Goal: Communication & Community: Answer question/provide support

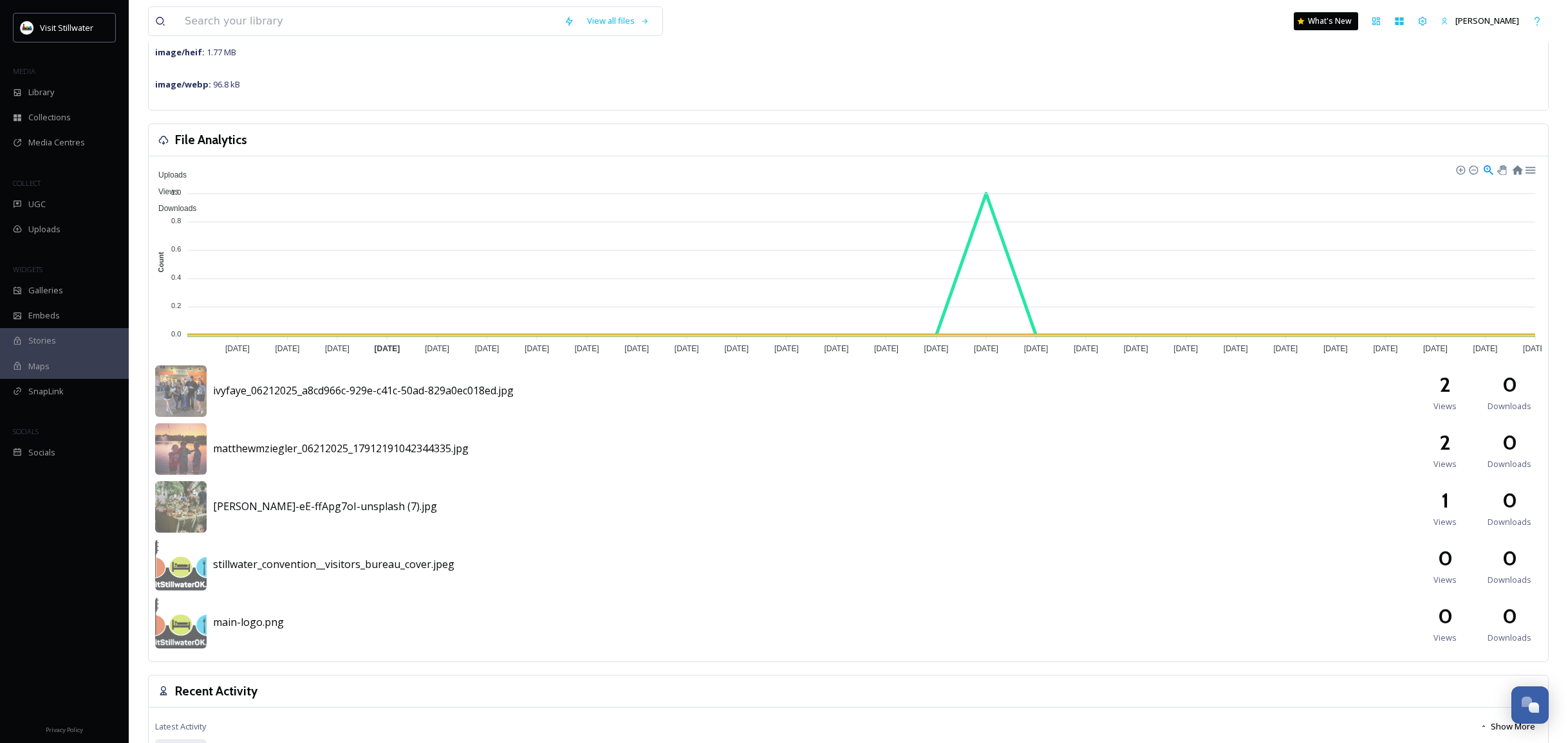
scroll to position [396, 0]
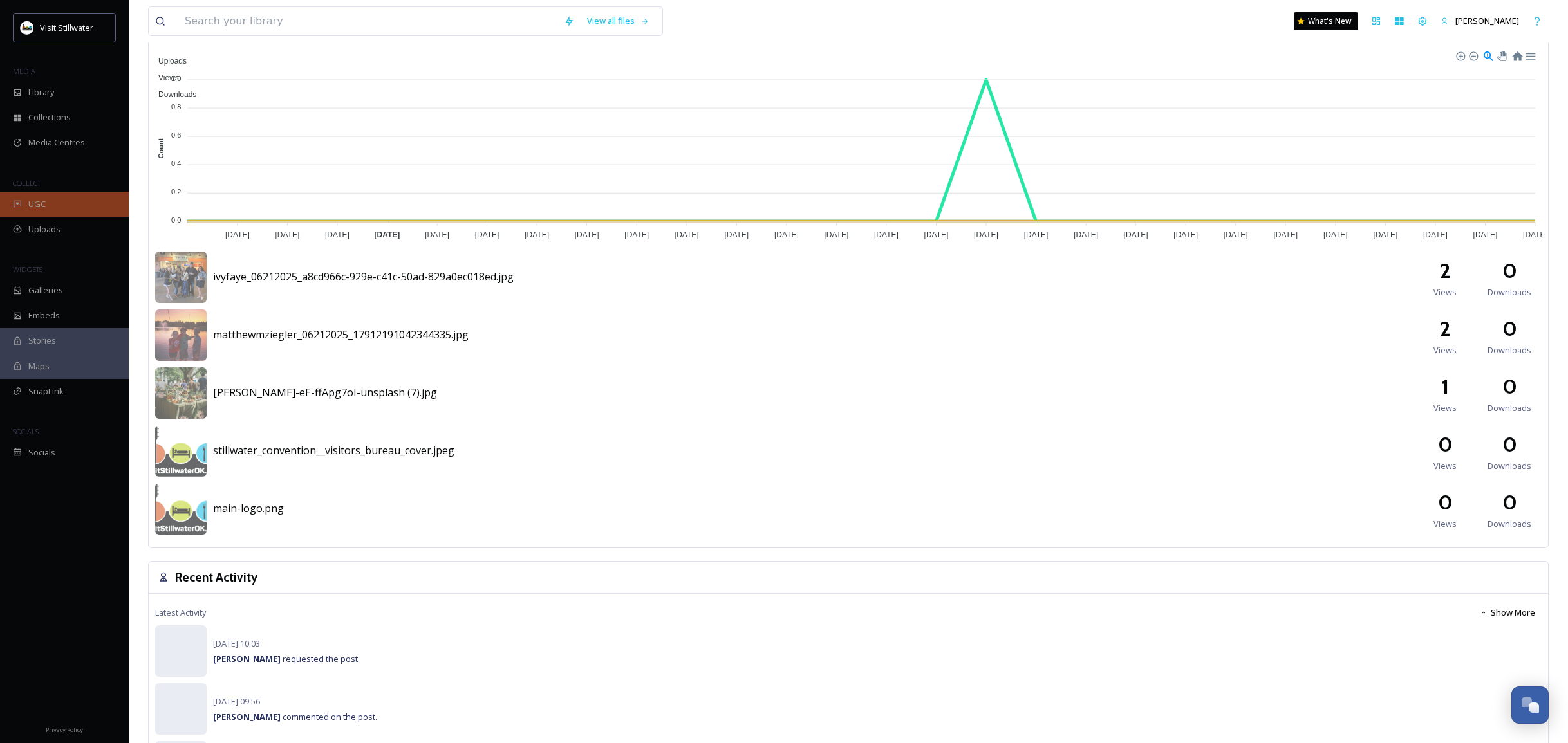
click at [41, 201] on span "UGC" at bounding box center [38, 204] width 18 height 12
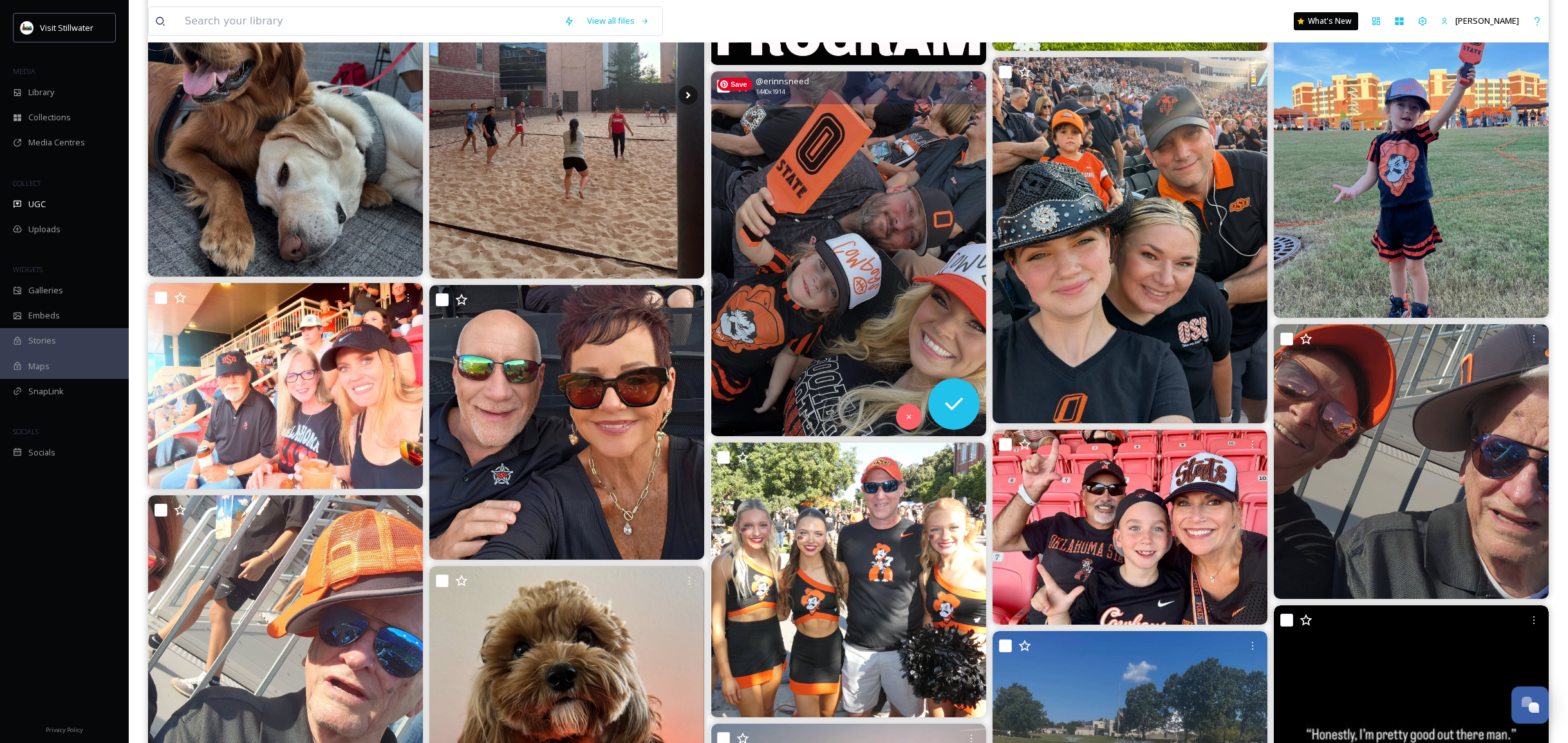
scroll to position [1212, 0]
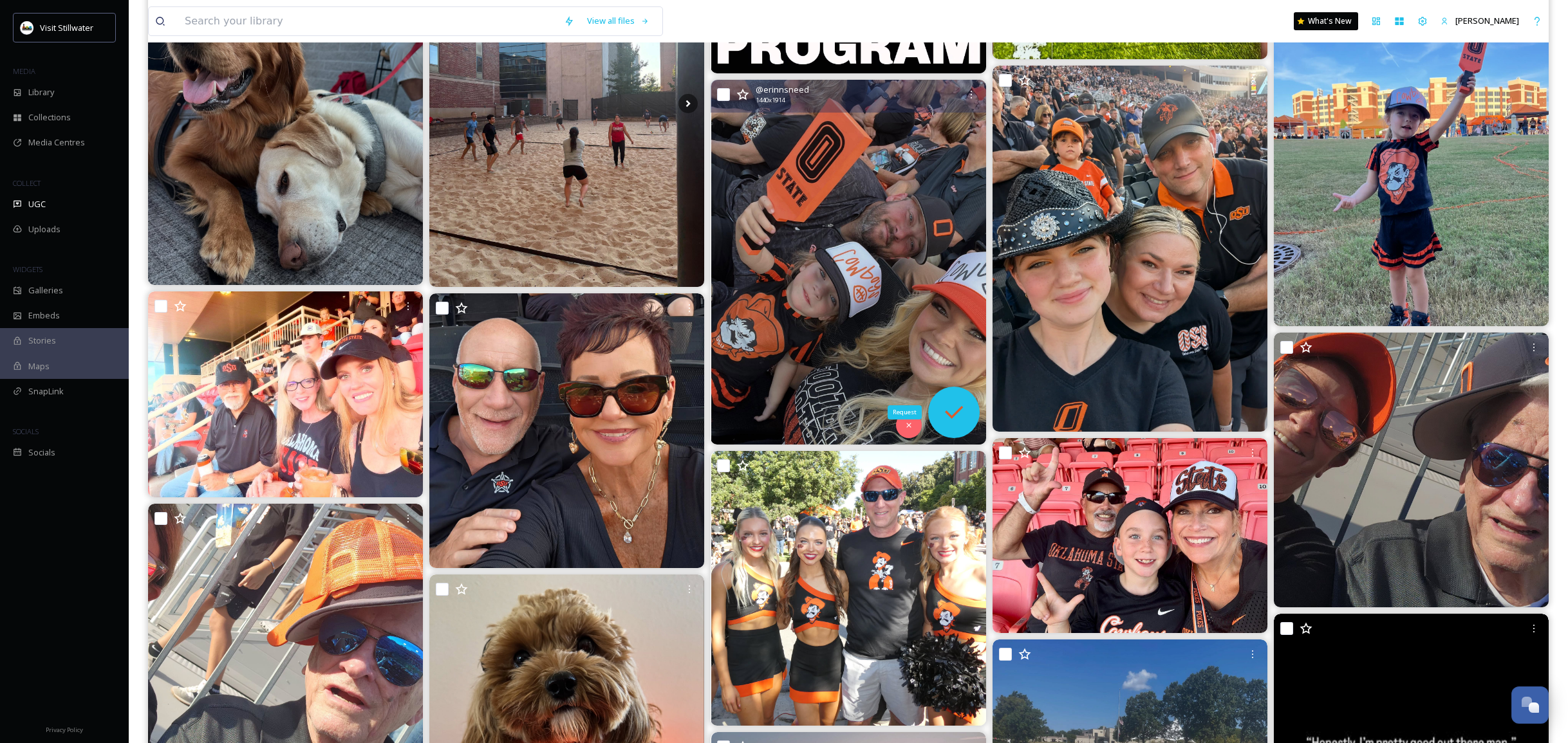
click at [946, 400] on icon at bounding box center [954, 413] width 26 height 26
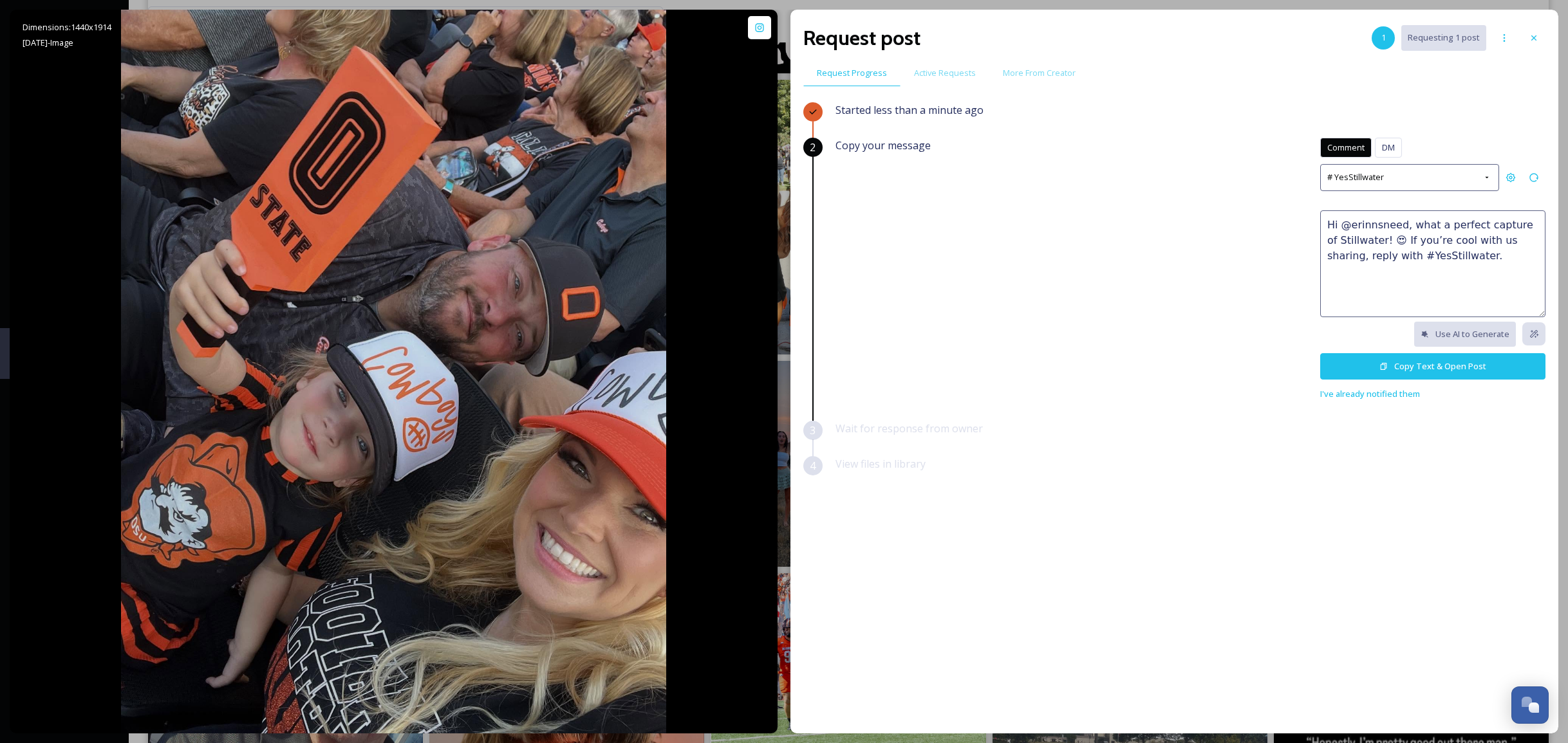
drag, startPoint x: 1489, startPoint y: 265, endPoint x: 1287, endPoint y: 186, distance: 216.9
click at [1287, 186] on div "Copy your message Comment DM Comment DM # YesStillwater Hi @erinnsneed, what a …" at bounding box center [1190, 270] width 710 height 264
click at [1430, 372] on button "Copy Text & Open Post" at bounding box center [1432, 366] width 225 height 27
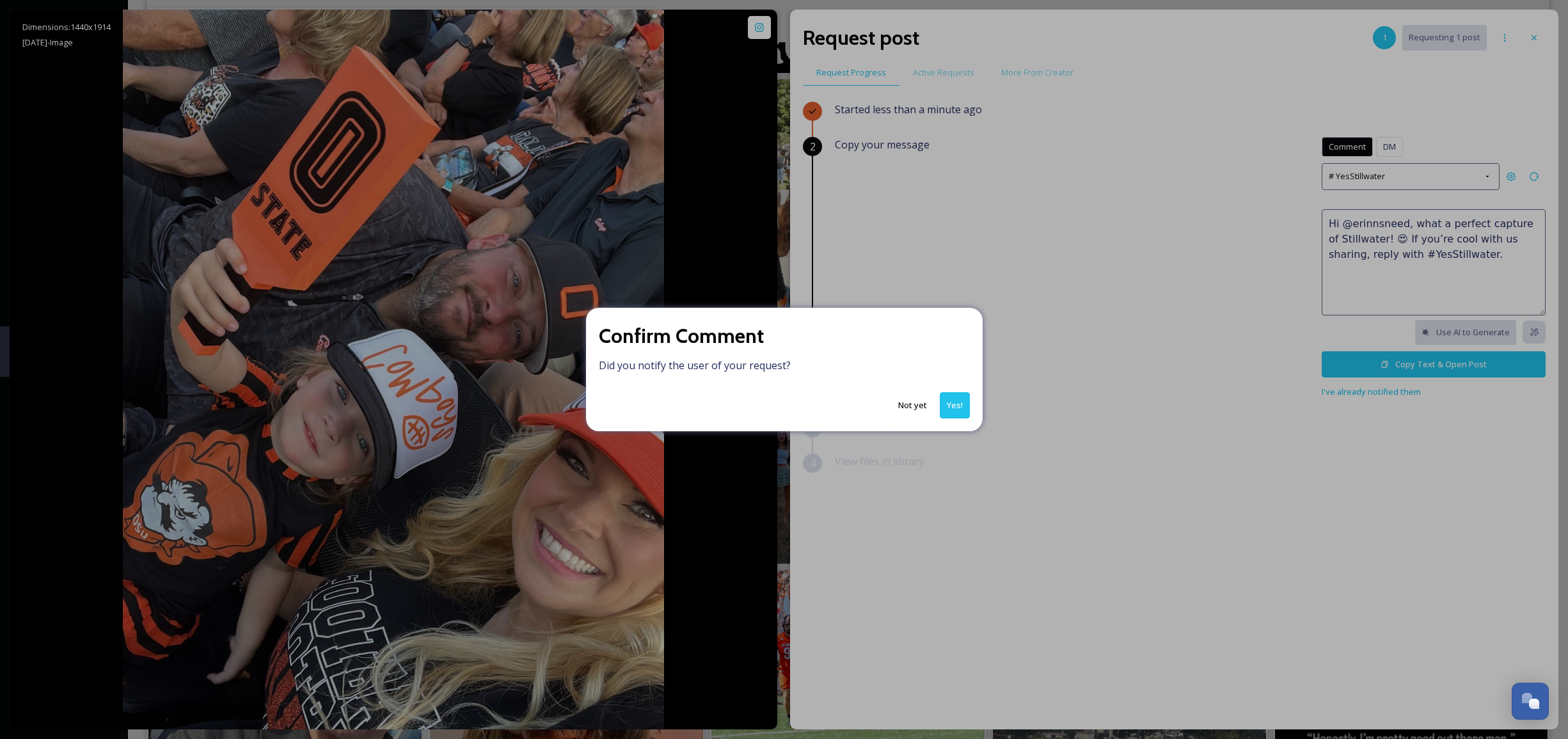
click at [957, 399] on button "Yes!" at bounding box center [955, 406] width 30 height 27
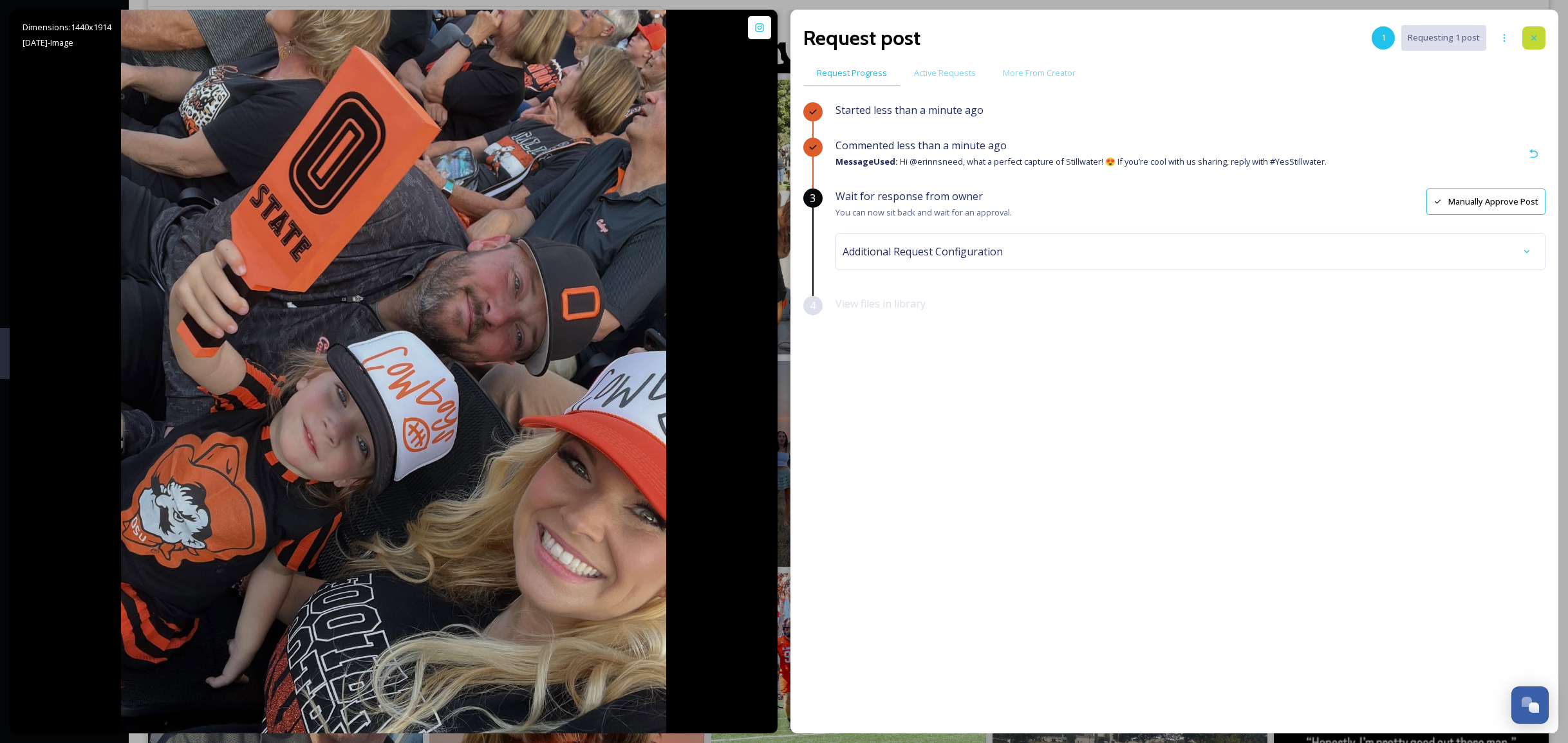
click at [1542, 32] on div at bounding box center [1533, 38] width 23 height 23
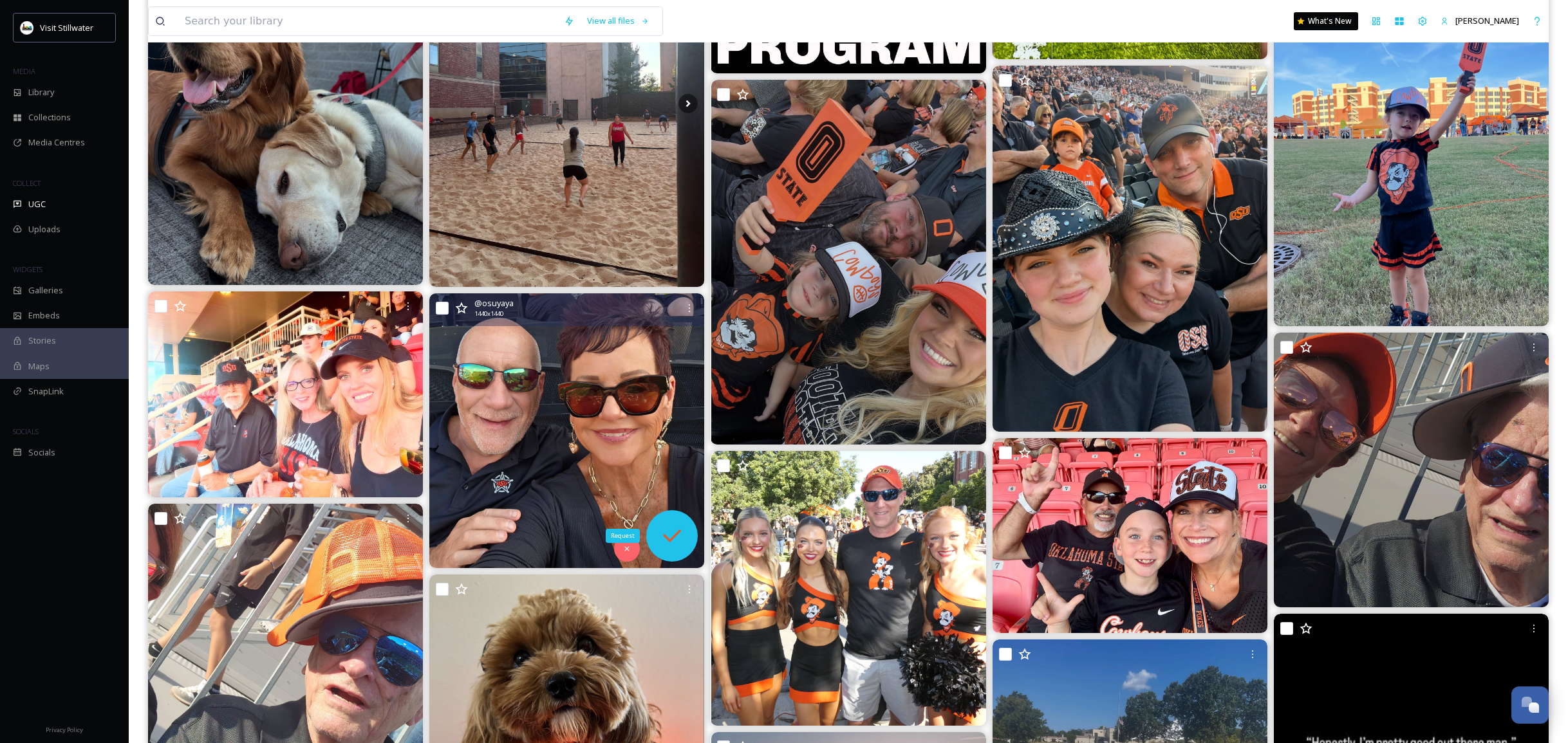
click at [663, 531] on icon at bounding box center [672, 536] width 26 height 26
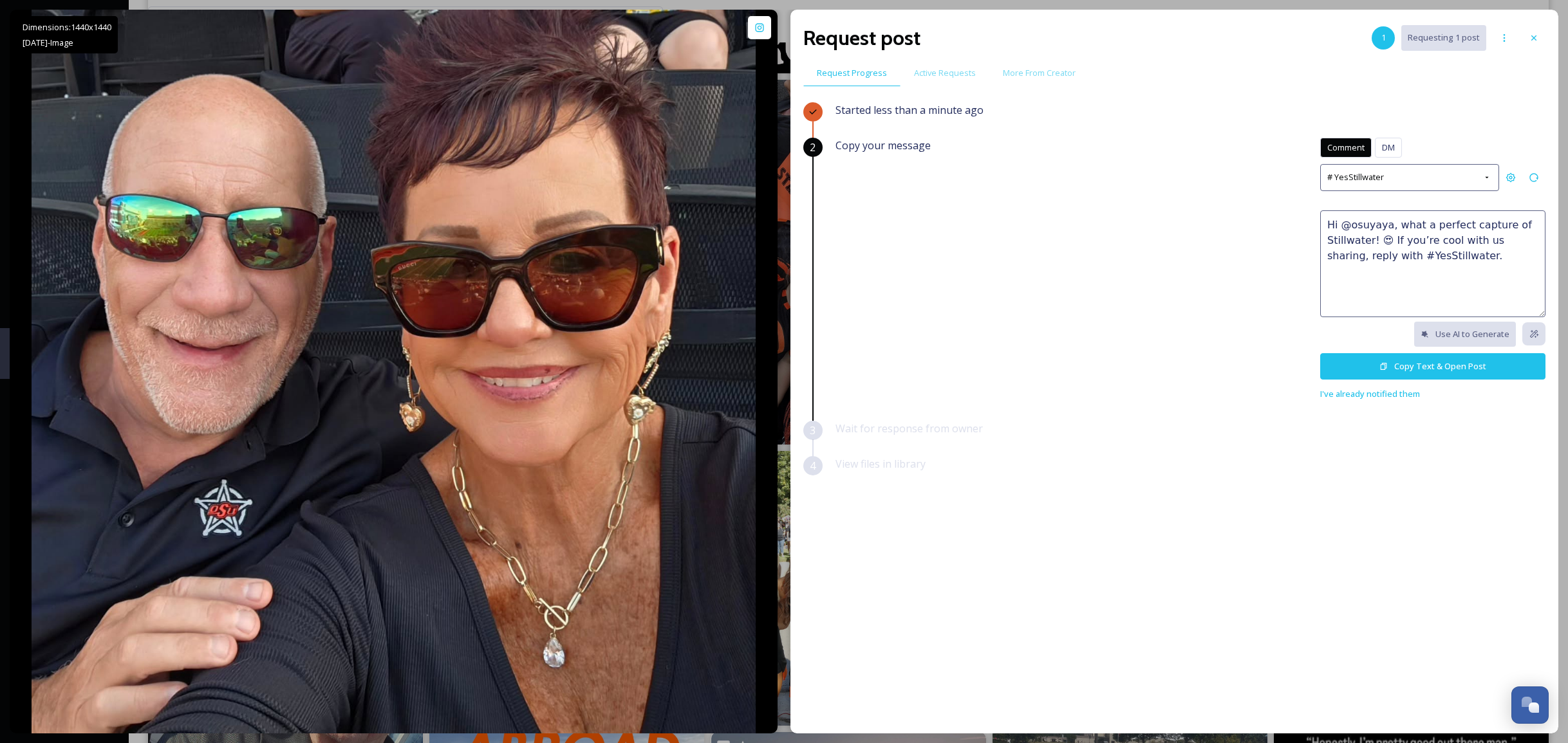
drag, startPoint x: 1467, startPoint y: 260, endPoint x: 1322, endPoint y: 215, distance: 151.8
click at [1322, 215] on textarea "Hi @osuyaya, what a perfect capture of Stillwater! 😍 If you’re cool with us sha…" at bounding box center [1432, 264] width 225 height 107
click at [1427, 368] on button "Copy Text & Open Post" at bounding box center [1432, 366] width 225 height 27
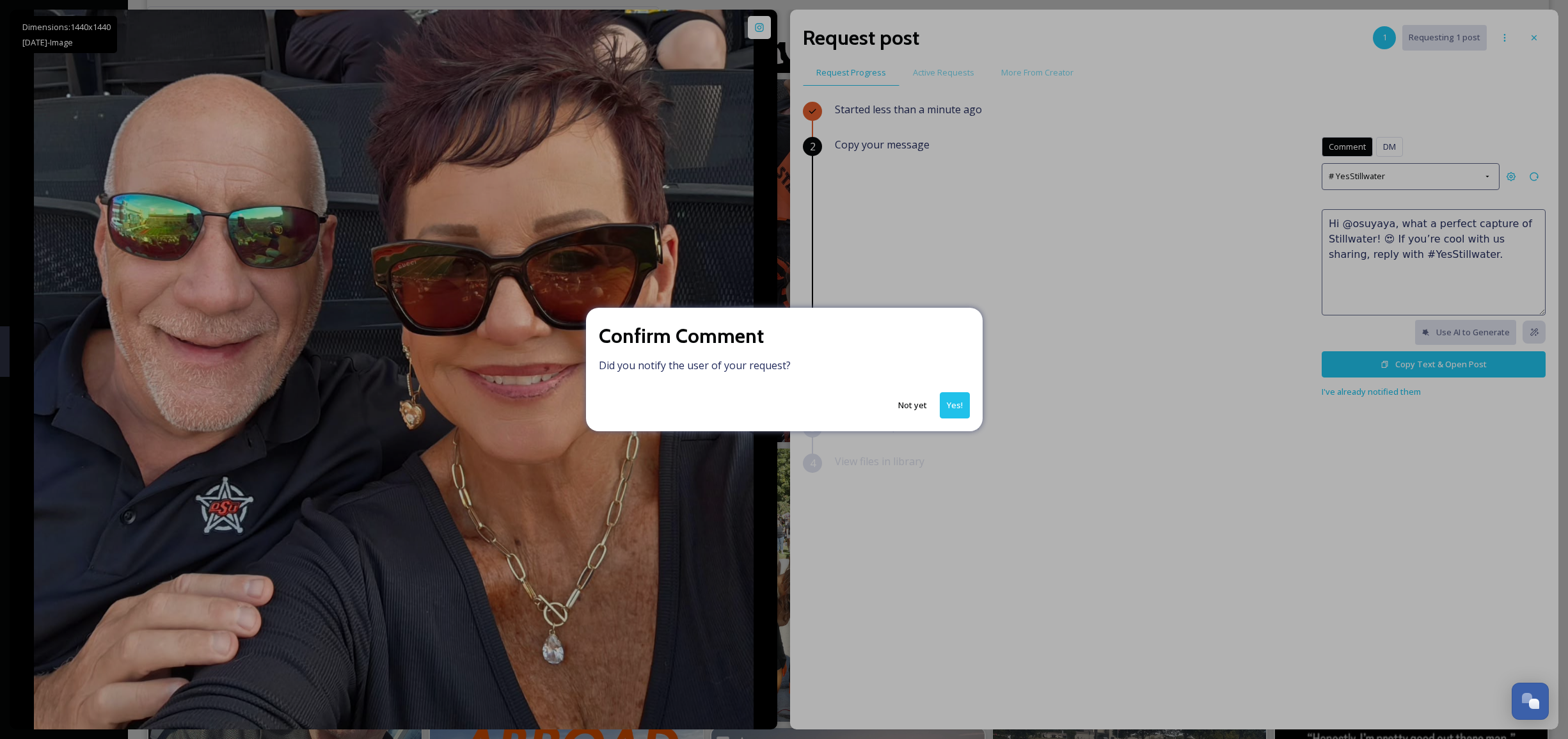
click at [961, 398] on button "Yes!" at bounding box center [955, 406] width 30 height 27
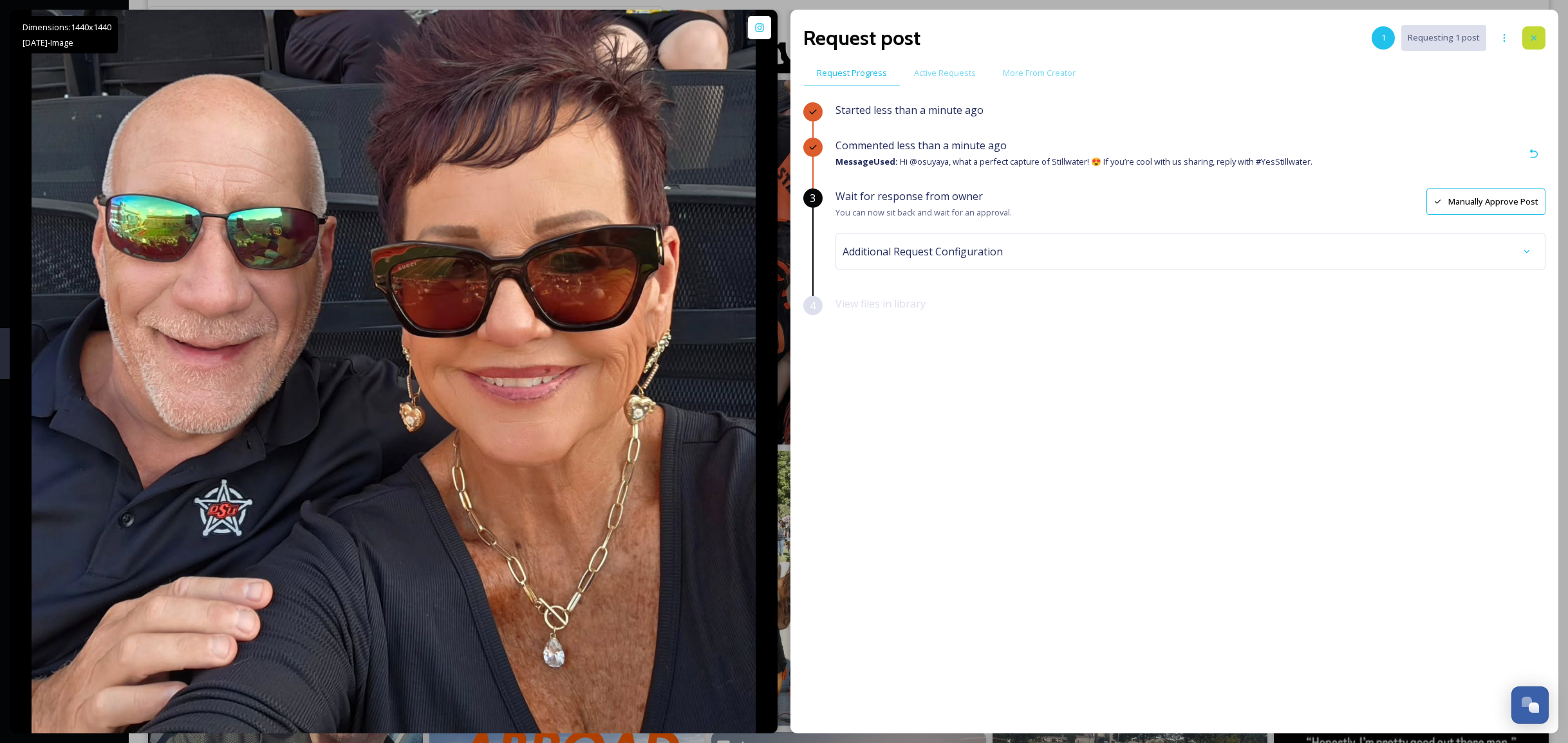
click at [1532, 32] on div at bounding box center [1533, 38] width 23 height 23
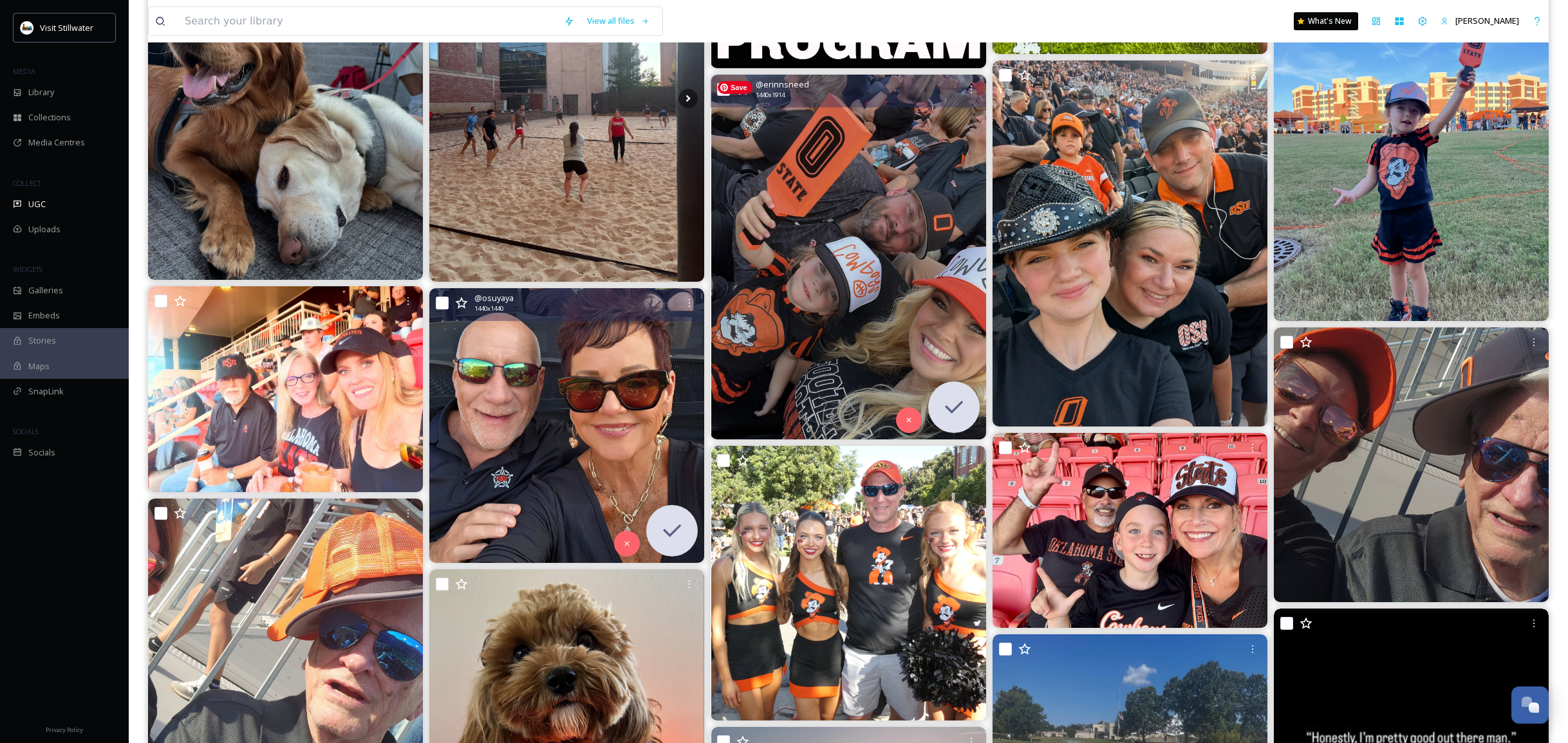
scroll to position [1216, 0]
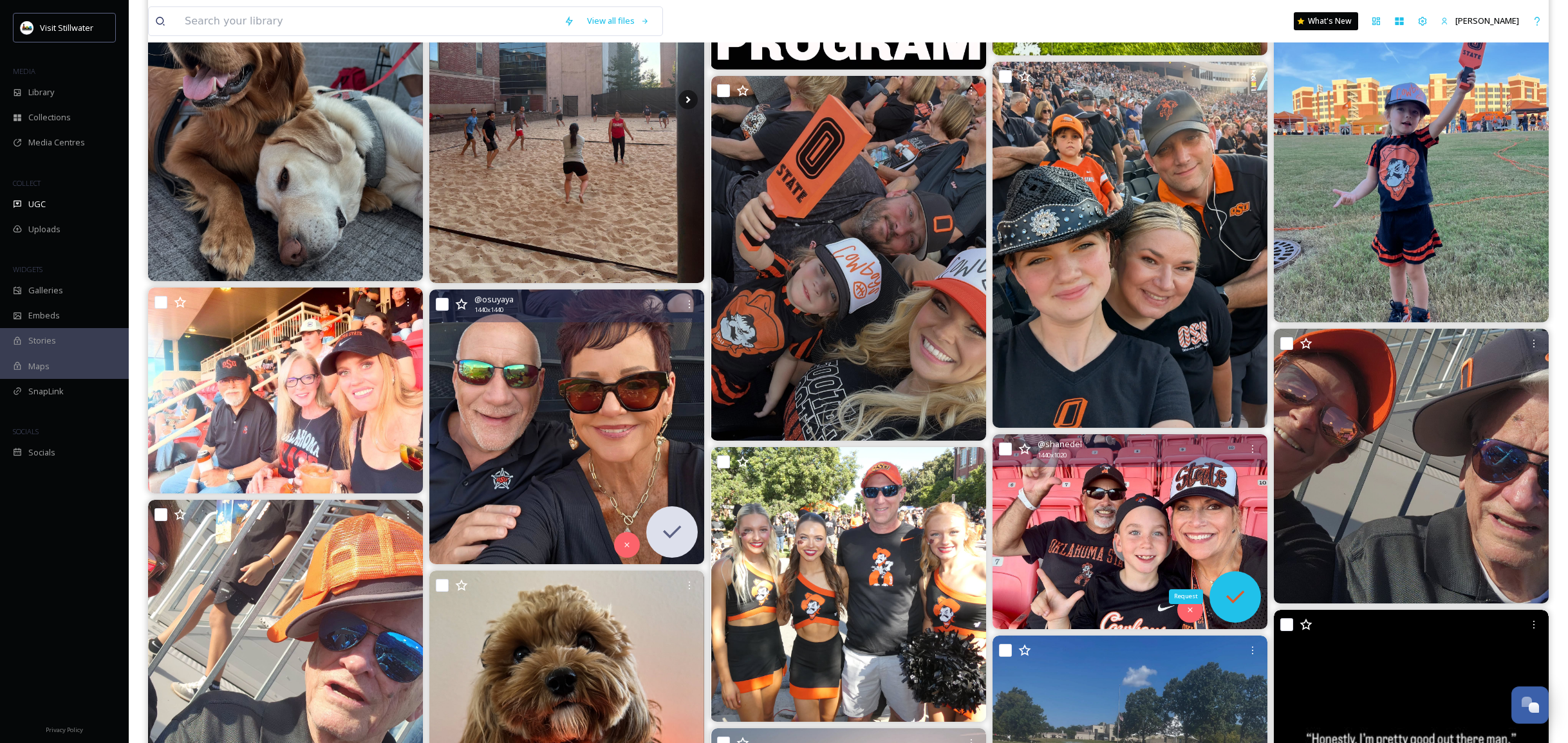
click at [1239, 594] on icon at bounding box center [1236, 597] width 26 height 26
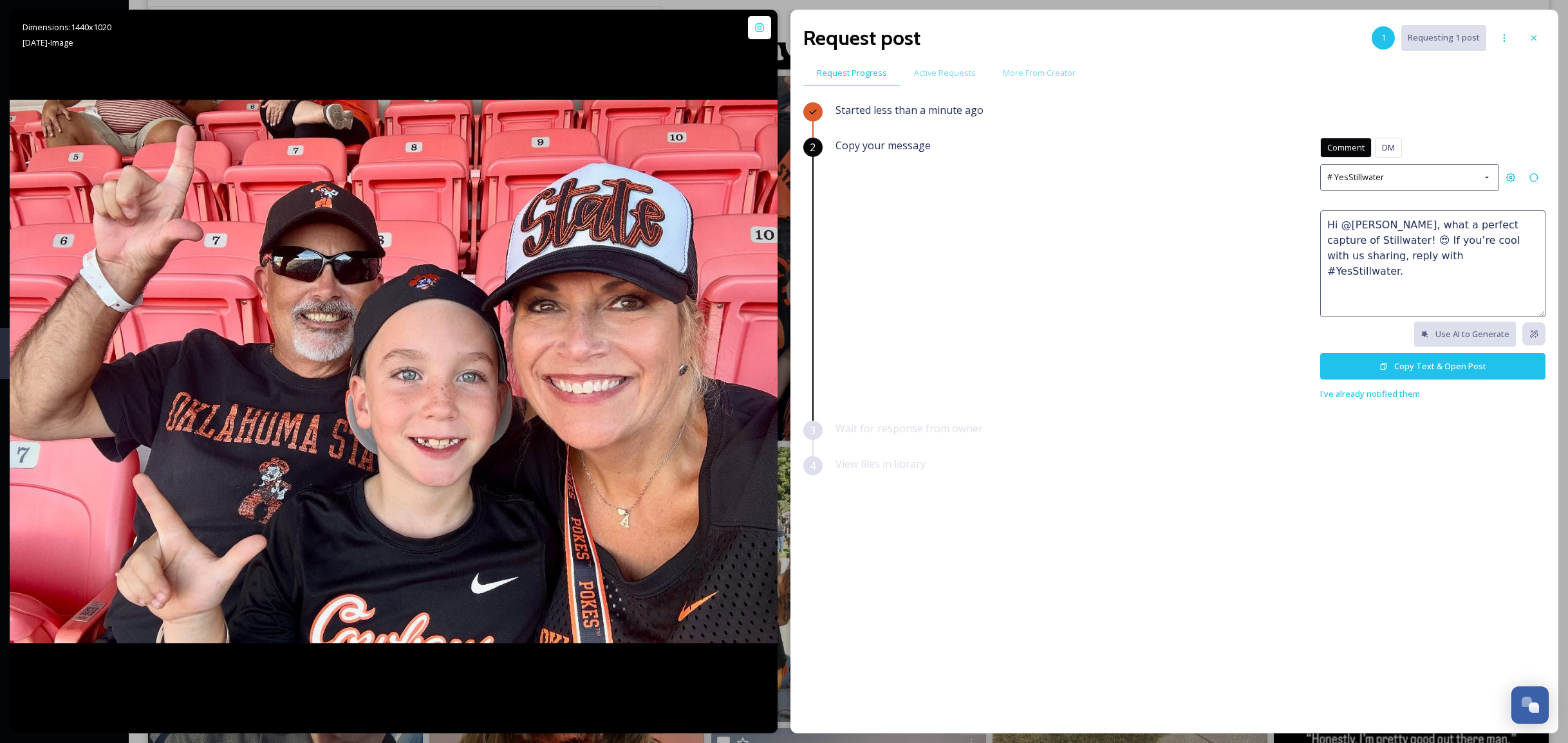
drag, startPoint x: 1458, startPoint y: 260, endPoint x: 1283, endPoint y: 196, distance: 186.3
click at [1283, 196] on div "Copy your message Comment DM Comment DM # YesStillwater Hi @[PERSON_NAME], what…" at bounding box center [1190, 270] width 710 height 264
click at [1449, 164] on div "# YesStillwater" at bounding box center [1409, 177] width 179 height 27
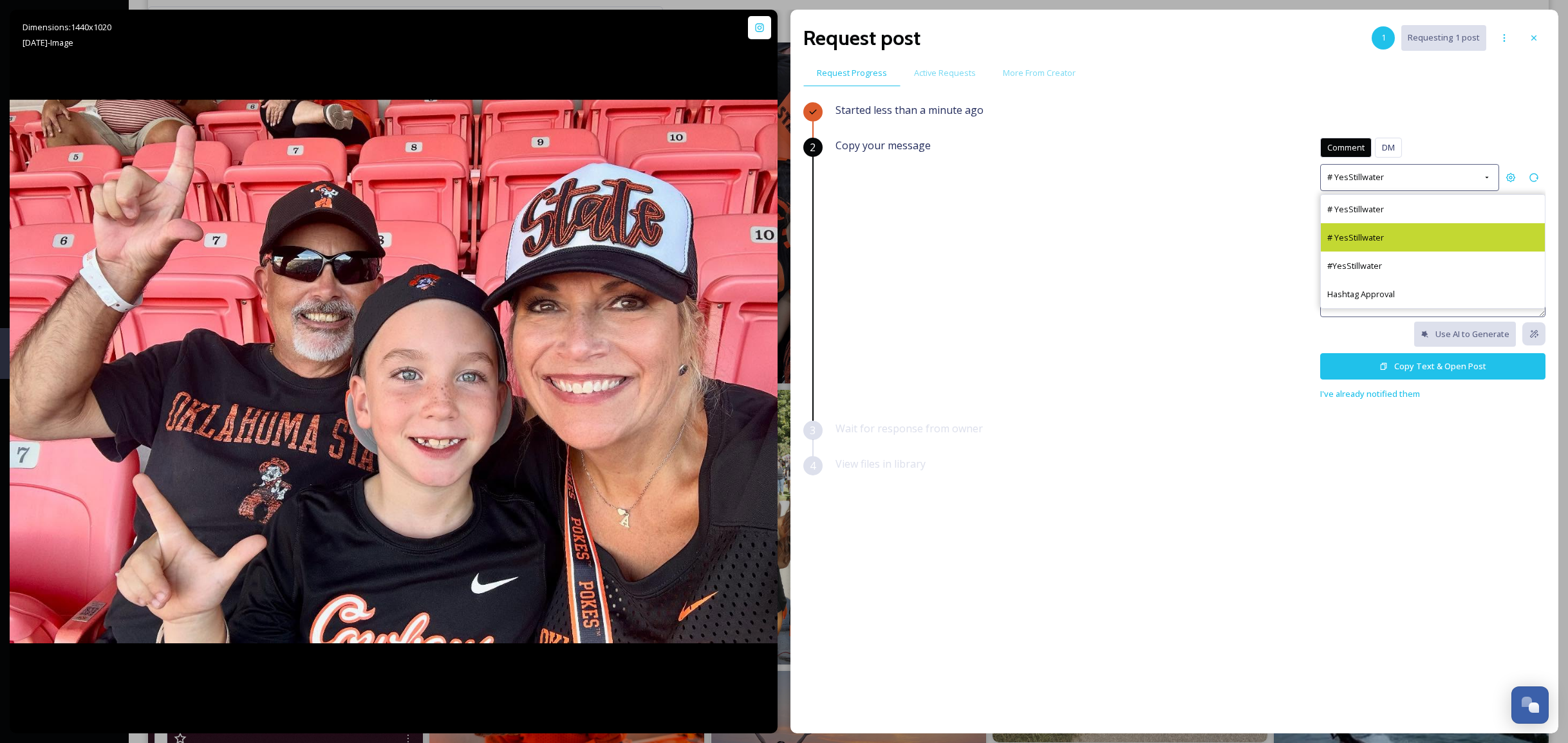
scroll to position [1243, 0]
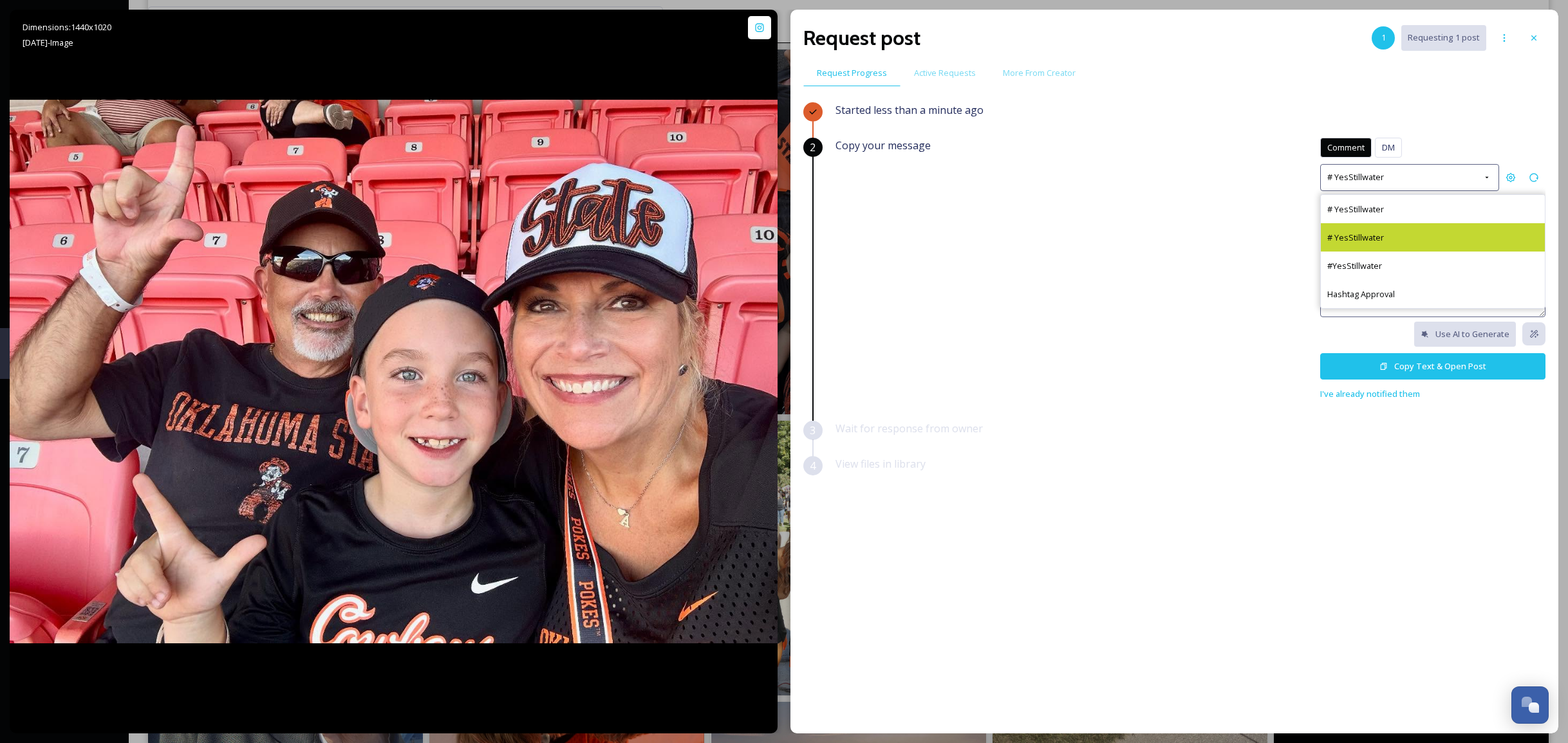
click at [1424, 226] on div "# YesStillwater" at bounding box center [1433, 237] width 224 height 29
type textarea "Such a great shot, @[PERSON_NAME]! 🌟 We’d love to include it in our marketing. …"
drag, startPoint x: 1486, startPoint y: 268, endPoint x: 1305, endPoint y: 217, distance: 188.0
click at [1305, 217] on div "Copy your message Comment DM Comment DM # YesStillwater Such a great shot, @[PE…" at bounding box center [1190, 270] width 710 height 264
click at [1401, 360] on button "Copy Text & Open Post" at bounding box center [1432, 366] width 225 height 27
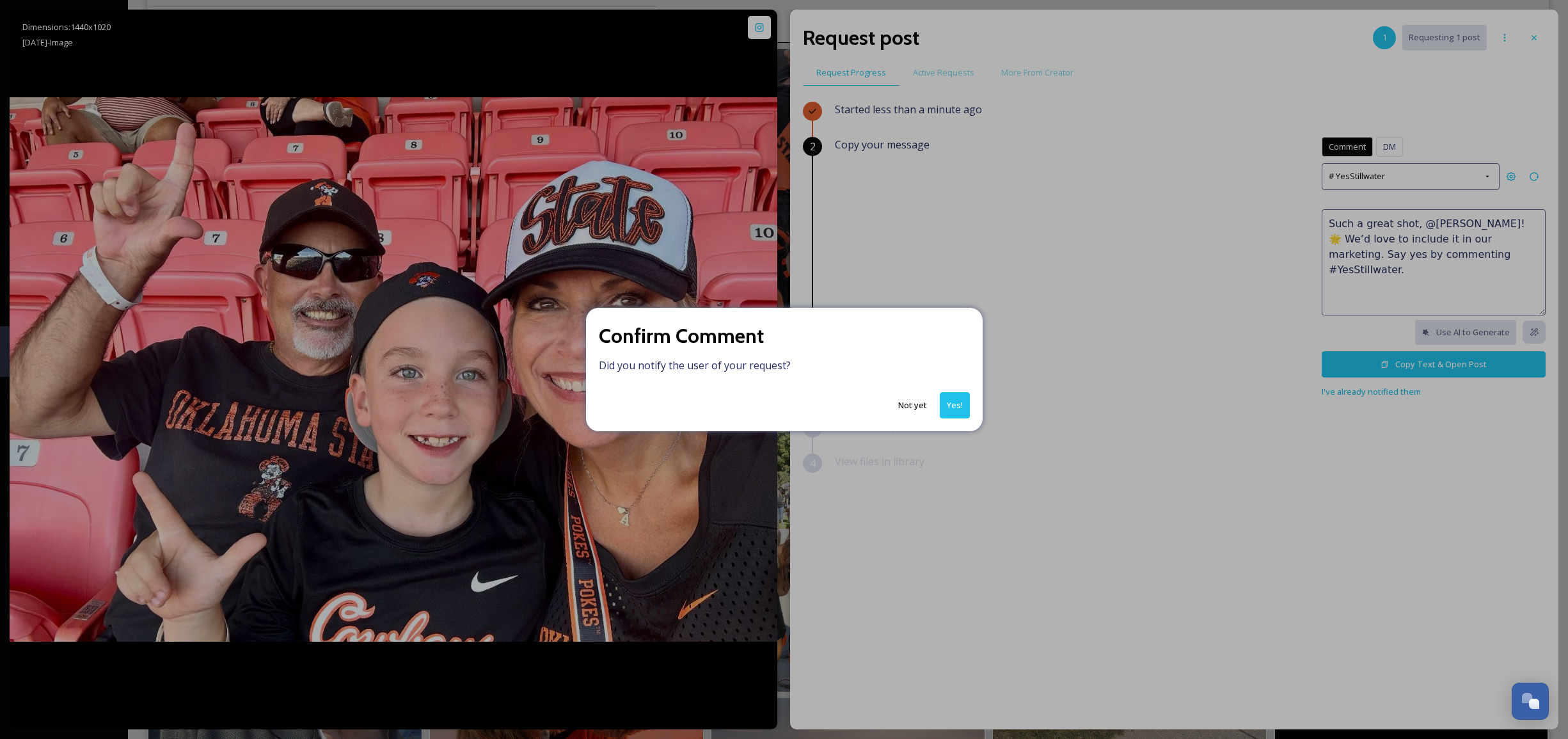
click at [958, 405] on button "Yes!" at bounding box center [955, 406] width 30 height 27
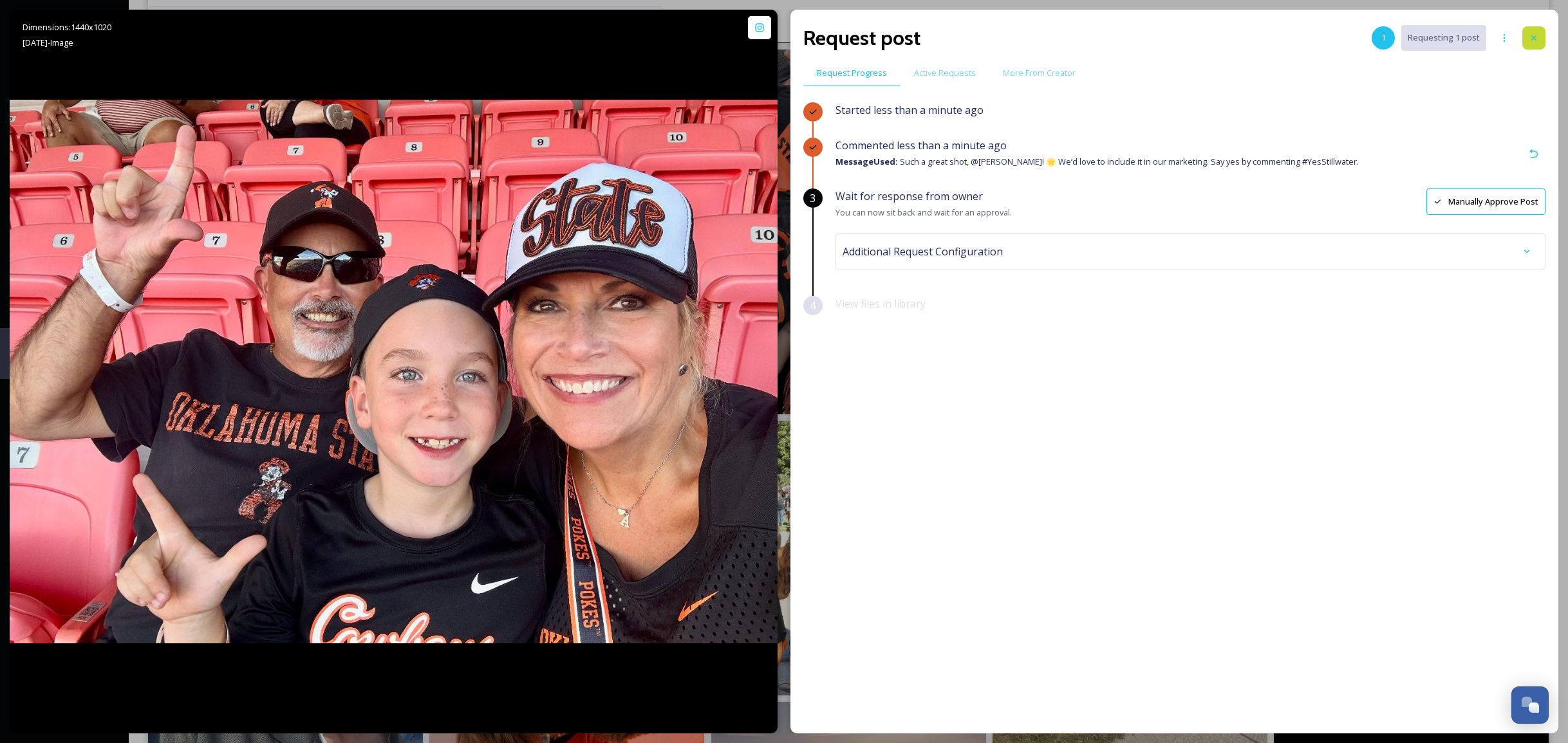
click at [1540, 30] on div at bounding box center [1533, 38] width 23 height 23
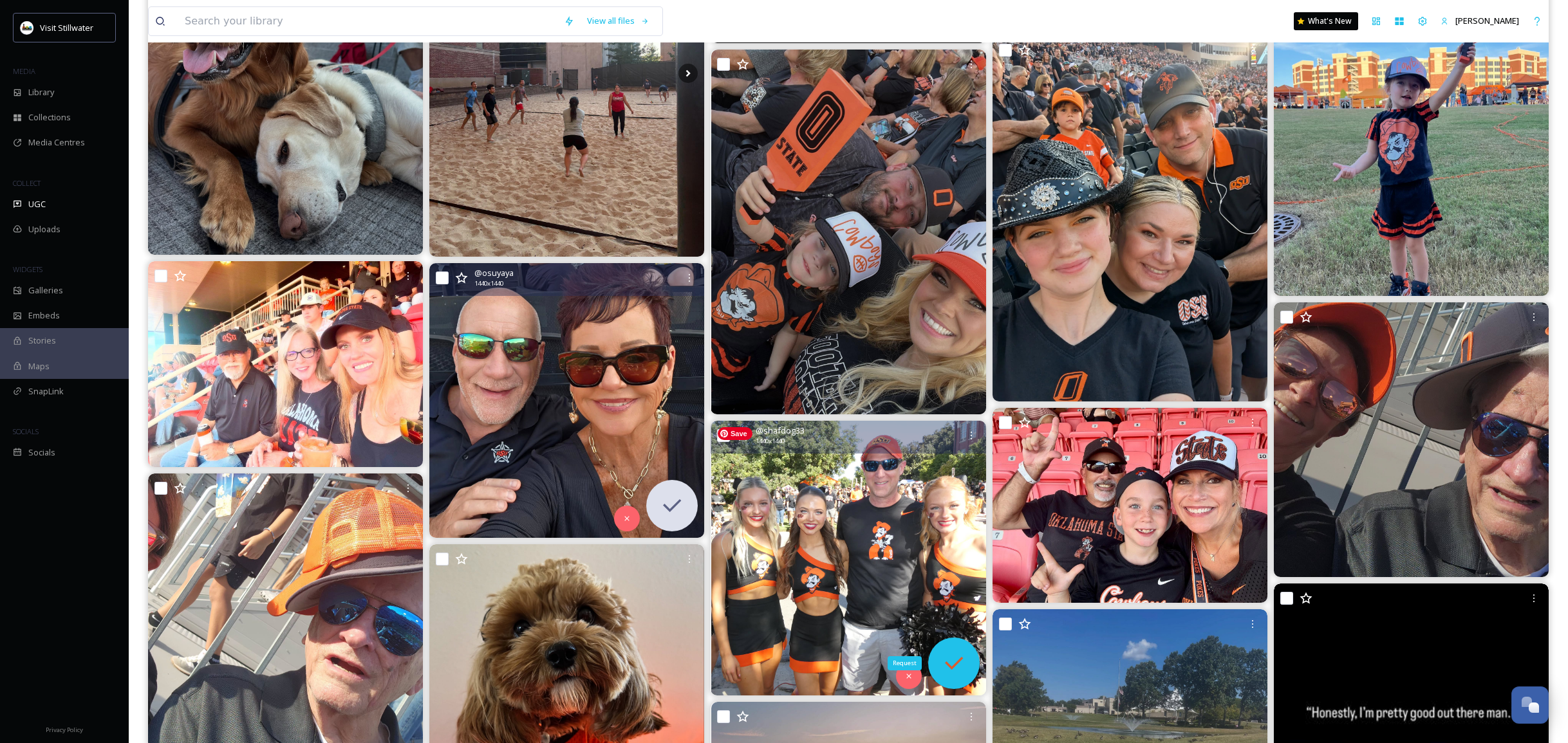
click at [953, 657] on icon at bounding box center [954, 664] width 26 height 26
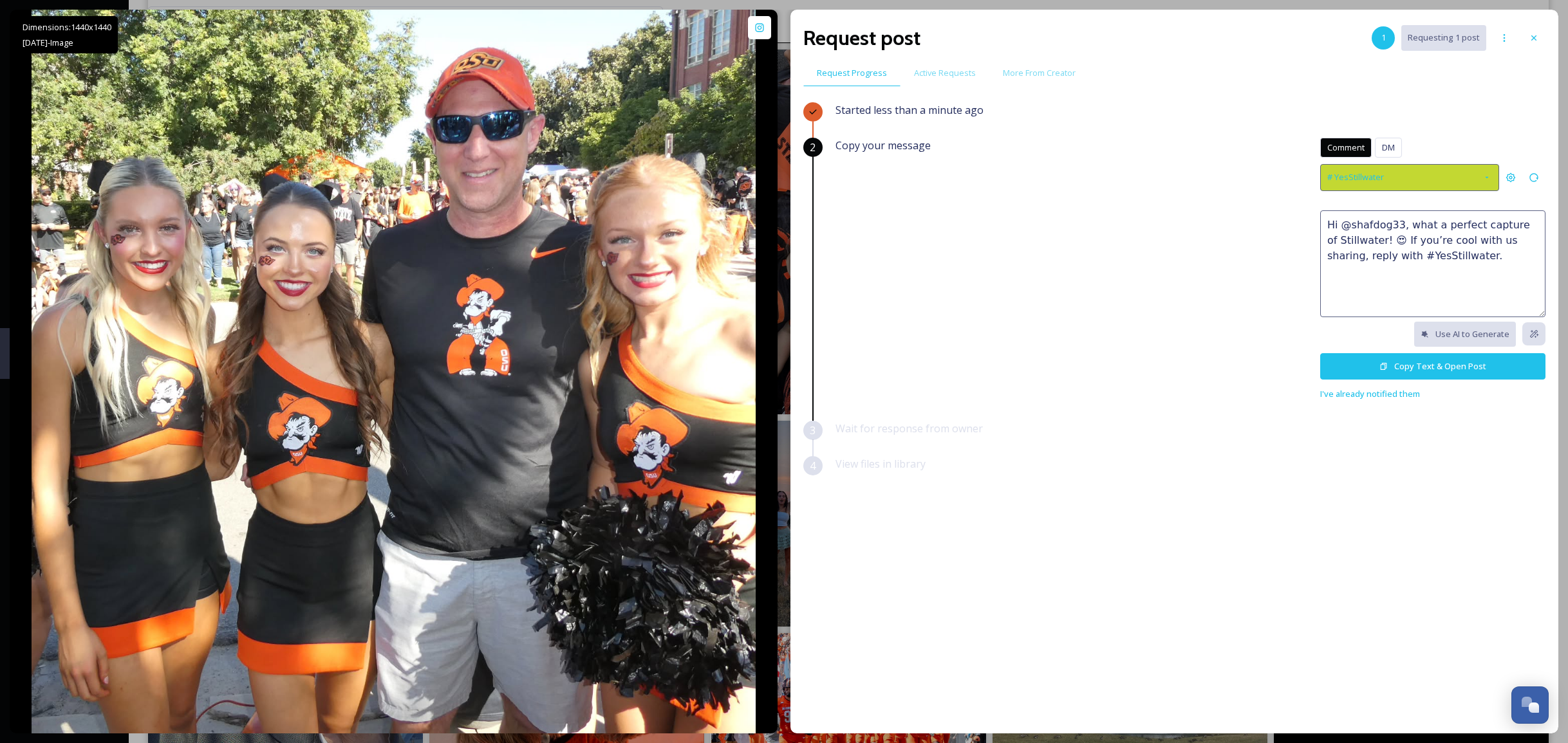
click at [1424, 176] on div "# YesStillwater" at bounding box center [1409, 177] width 179 height 27
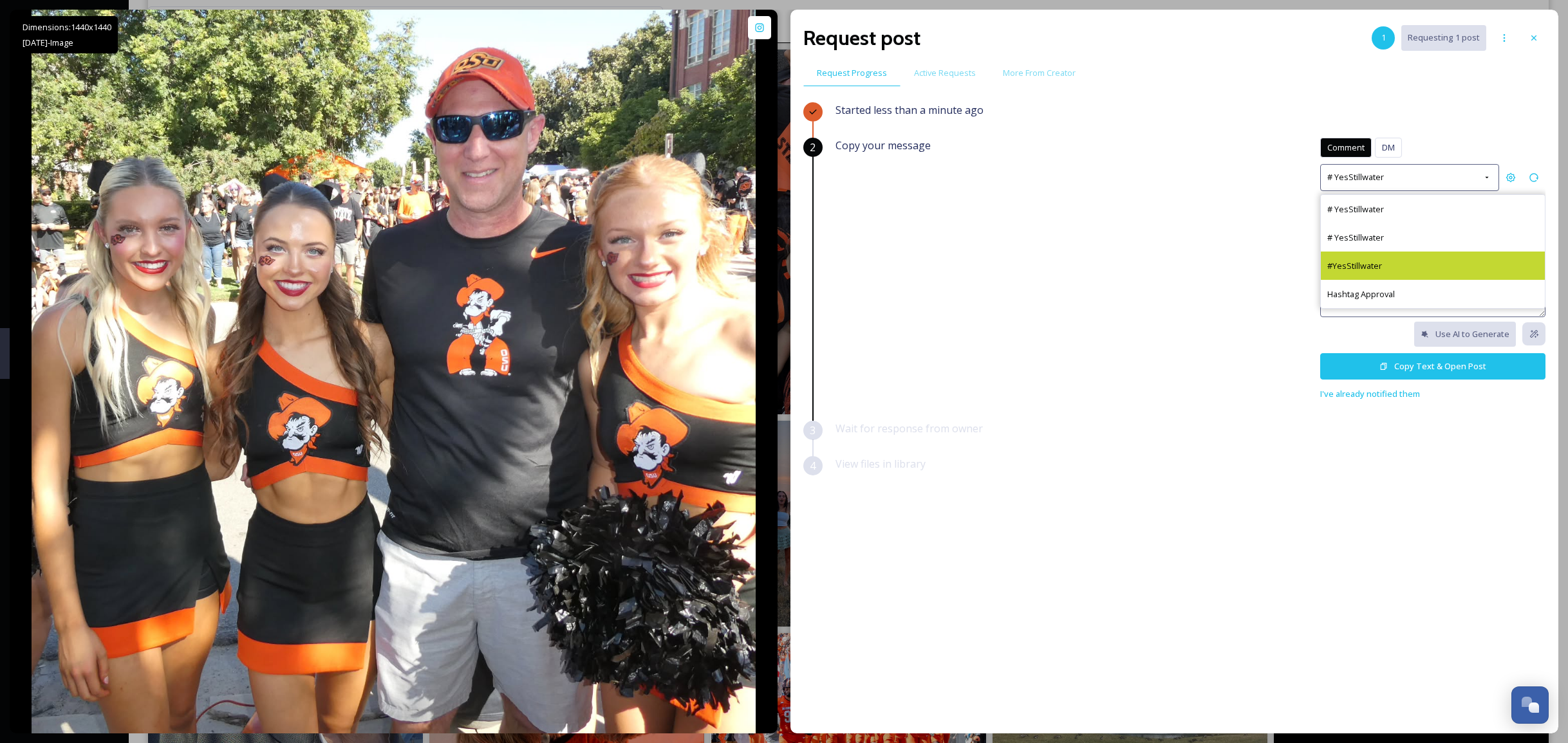
click at [1410, 256] on div "#YesStillwater" at bounding box center [1433, 266] width 224 height 29
type textarea "Thanks for sharing, @shafdog33! 🎉 We’d like to use this photo in our marketing.…"
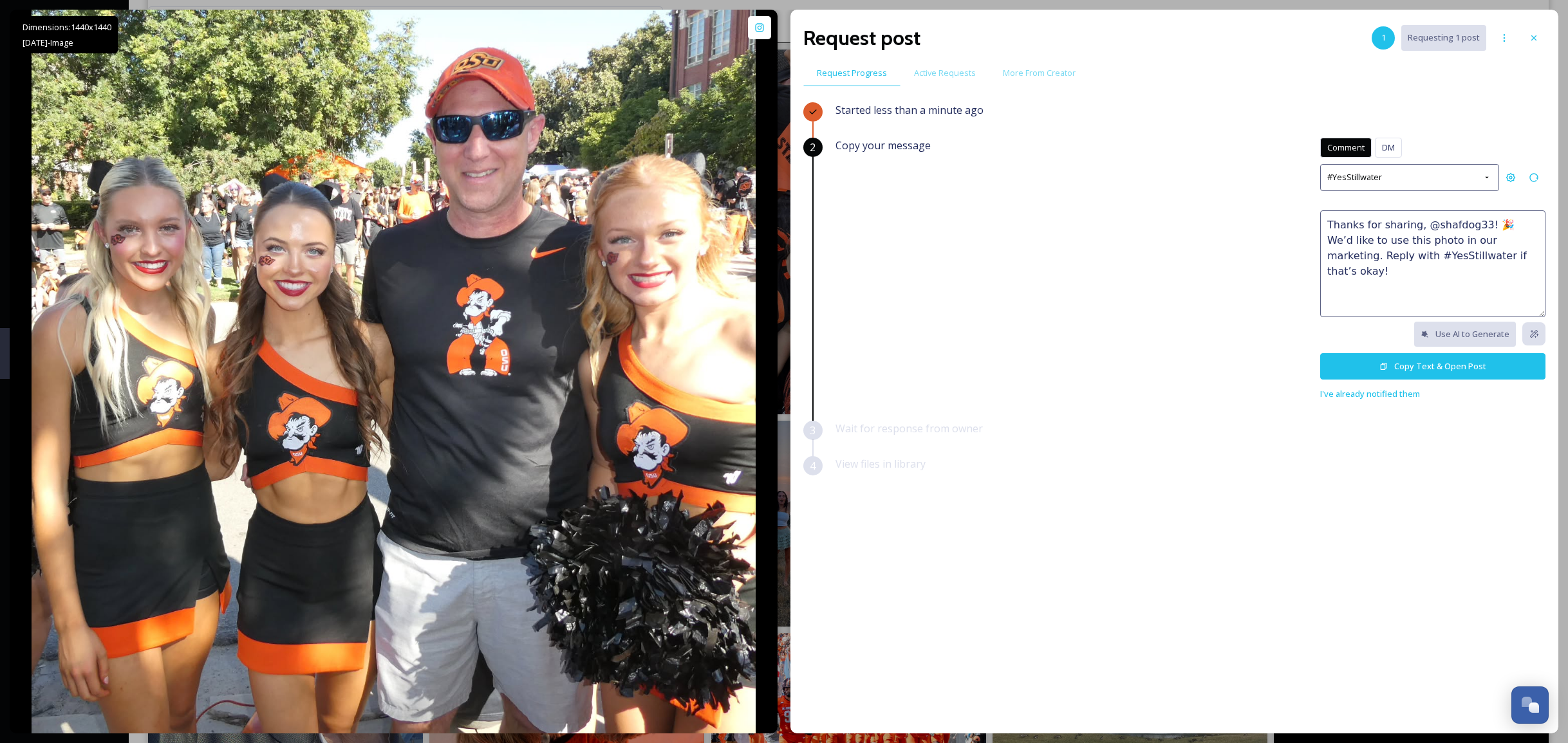
drag, startPoint x: 1496, startPoint y: 261, endPoint x: 1279, endPoint y: 206, distance: 223.9
click at [1278, 206] on div "Copy your message Comment DM Comment DM #YesStillwater Thanks for sharing, @sha…" at bounding box center [1190, 270] width 710 height 264
click at [1400, 363] on button "Copy Text & Open Post" at bounding box center [1432, 366] width 225 height 27
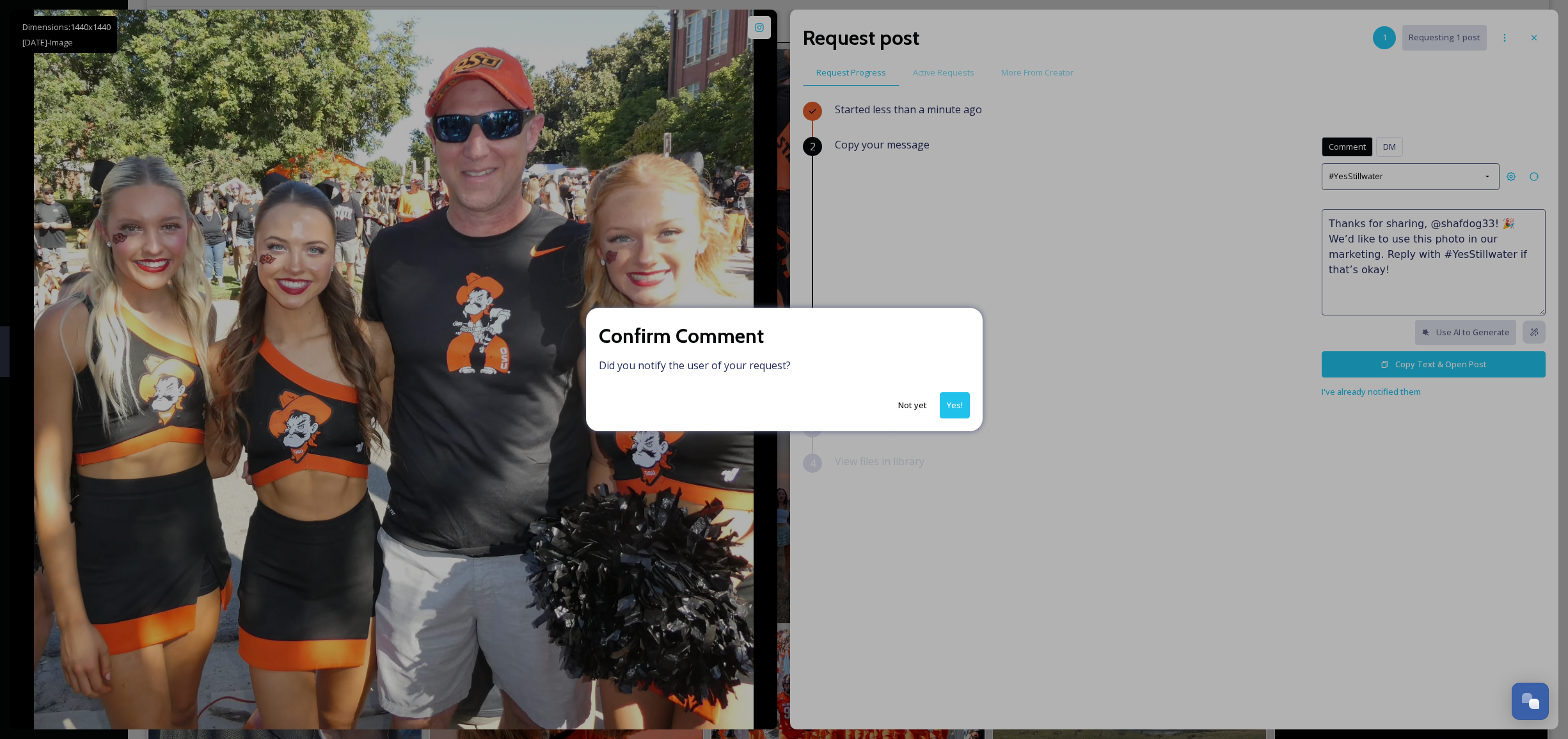
click at [918, 402] on button "Not yet" at bounding box center [912, 405] width 41 height 25
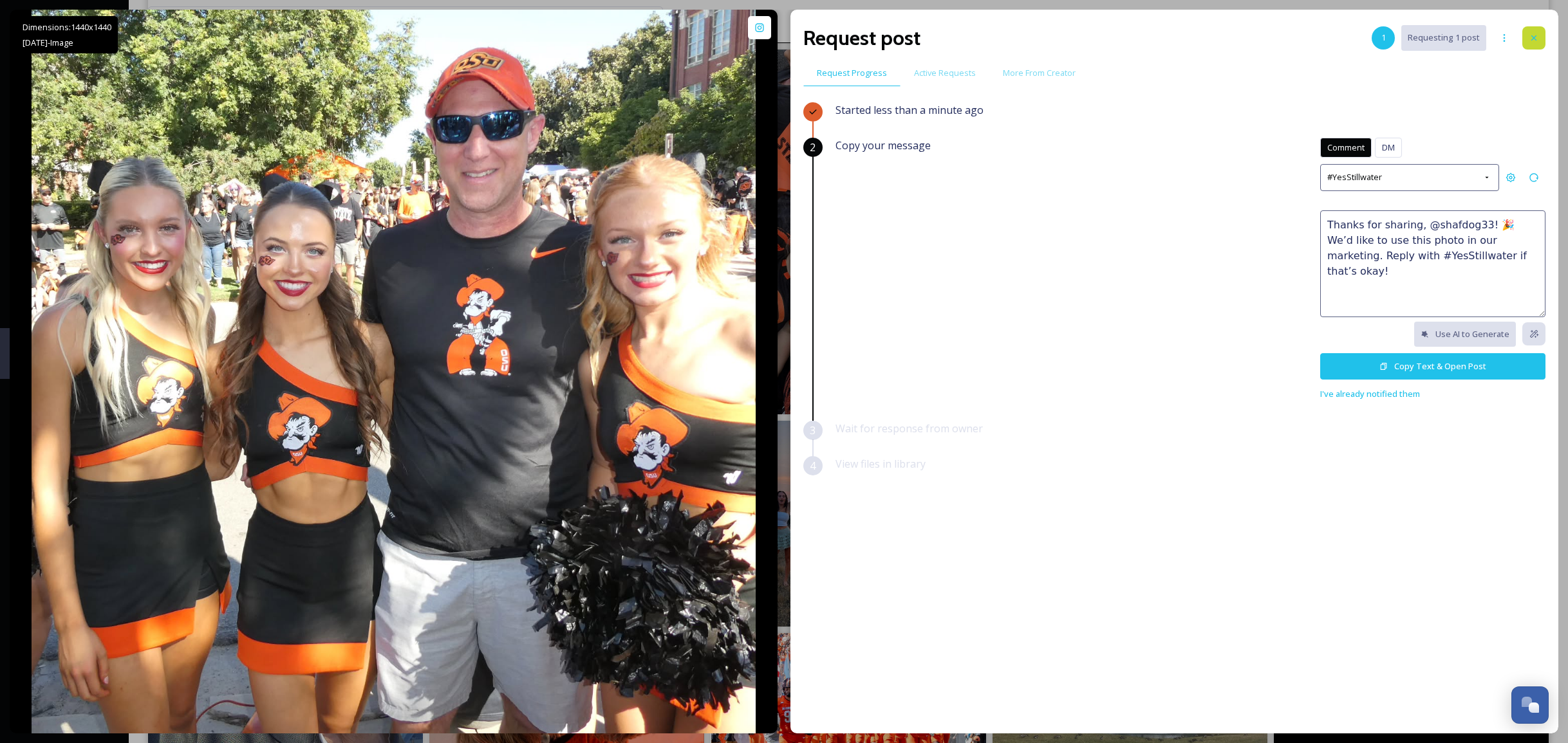
click at [1540, 39] on div at bounding box center [1533, 38] width 23 height 23
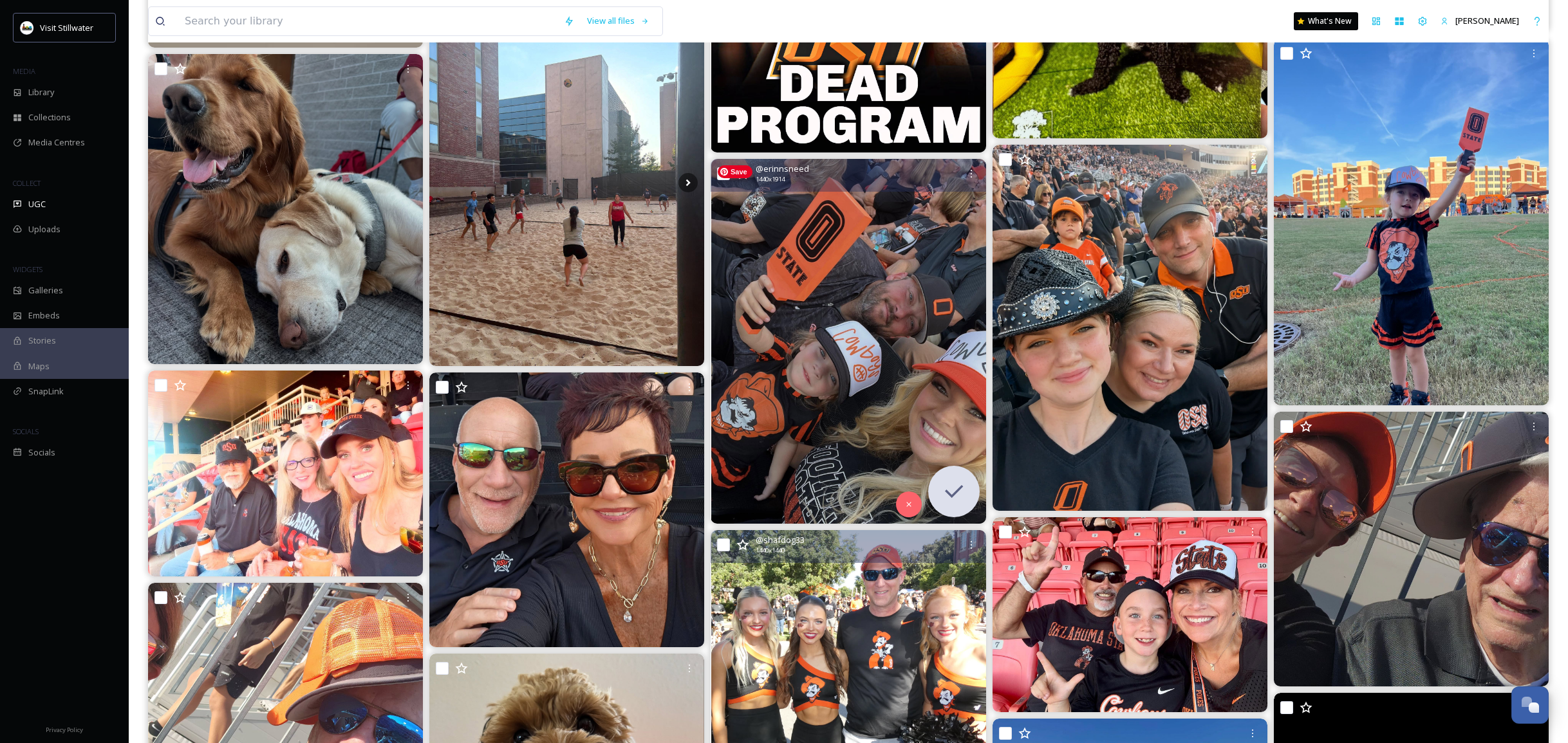
scroll to position [1115, 0]
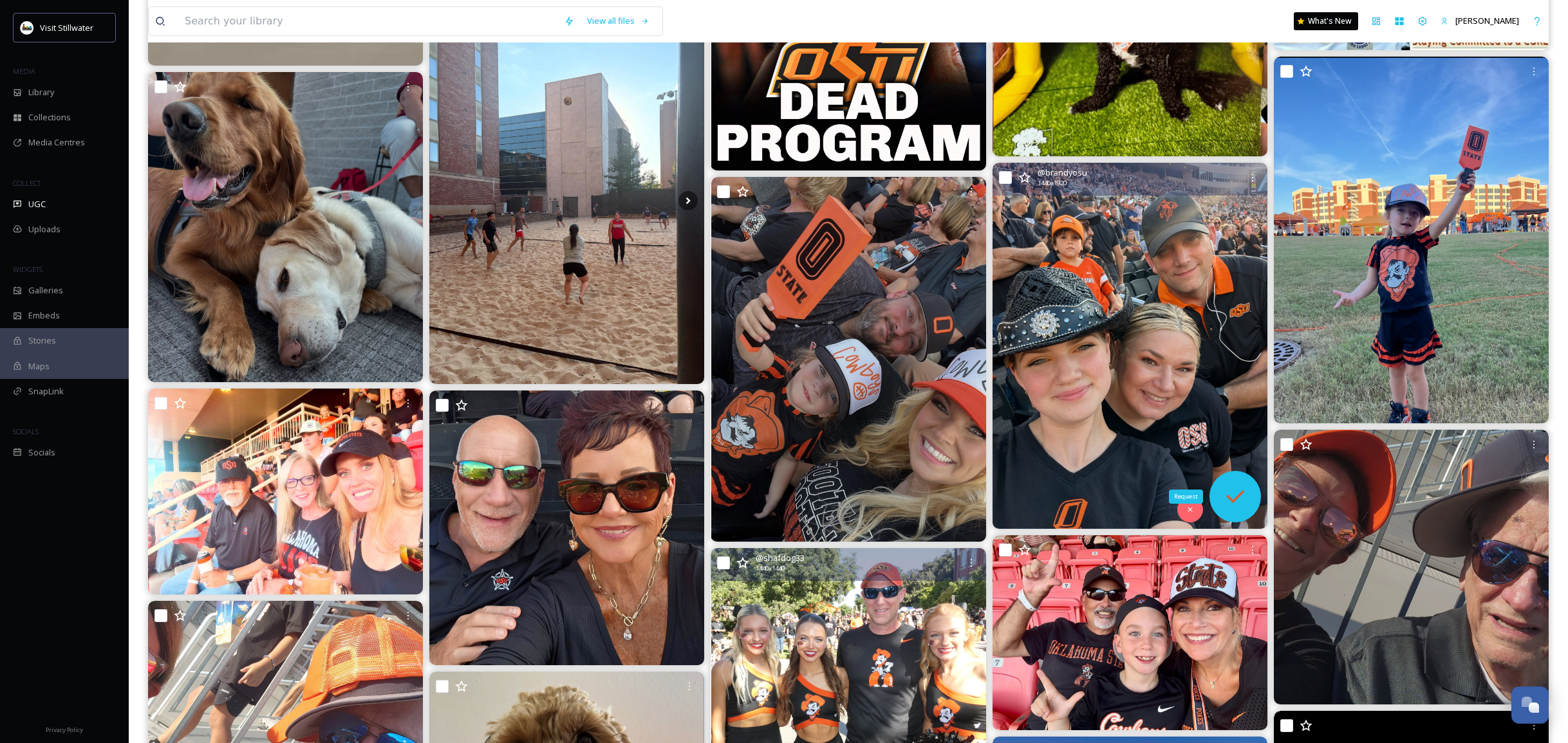
click at [1240, 490] on icon at bounding box center [1236, 497] width 26 height 26
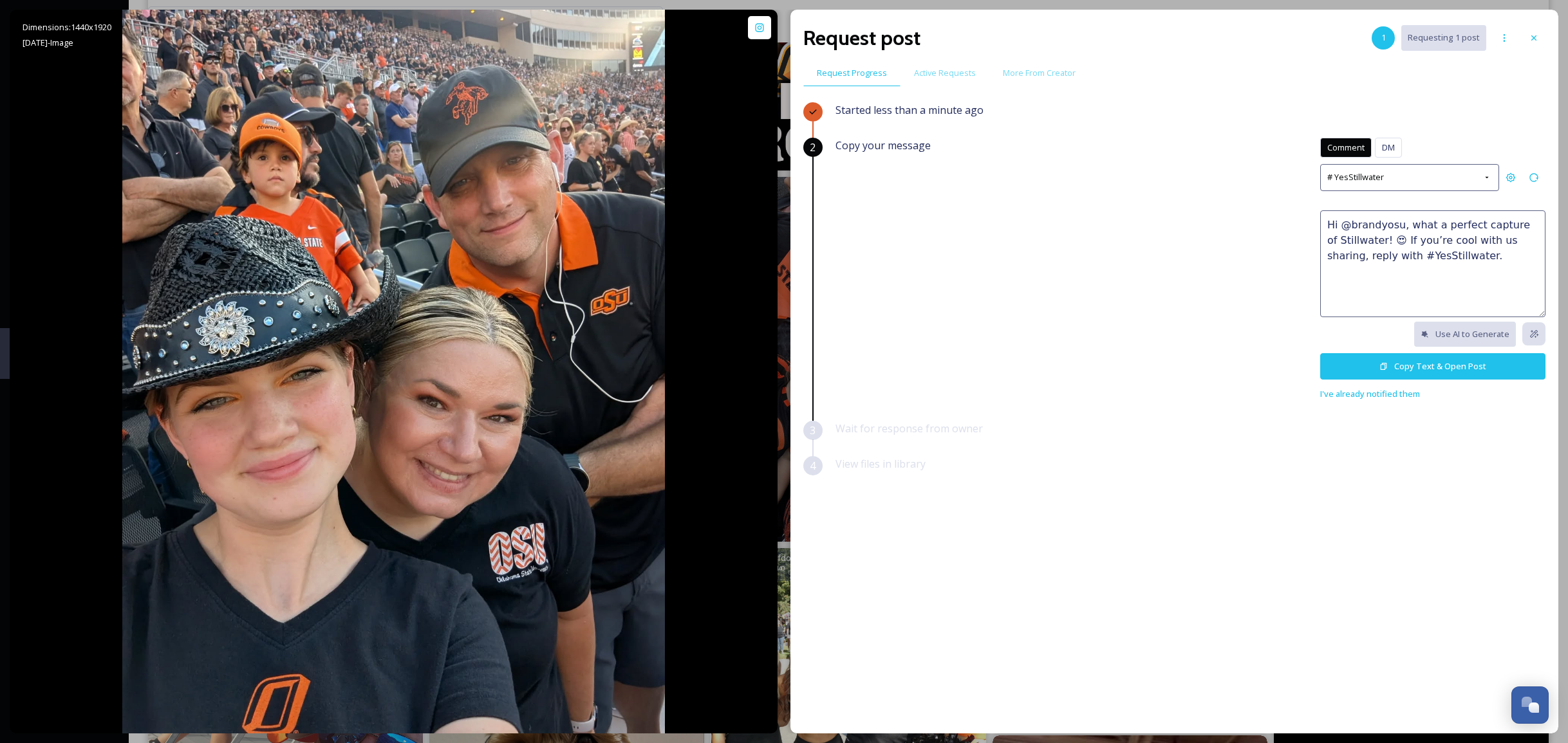
drag, startPoint x: 1458, startPoint y: 256, endPoint x: 1281, endPoint y: 215, distance: 181.7
click at [1281, 215] on div "Copy your message Comment DM Comment DM # YesStillwater Hi @brandyosu, what a p…" at bounding box center [1190, 270] width 710 height 264
click at [1397, 357] on button "Copy Text & Open Post" at bounding box center [1432, 366] width 225 height 27
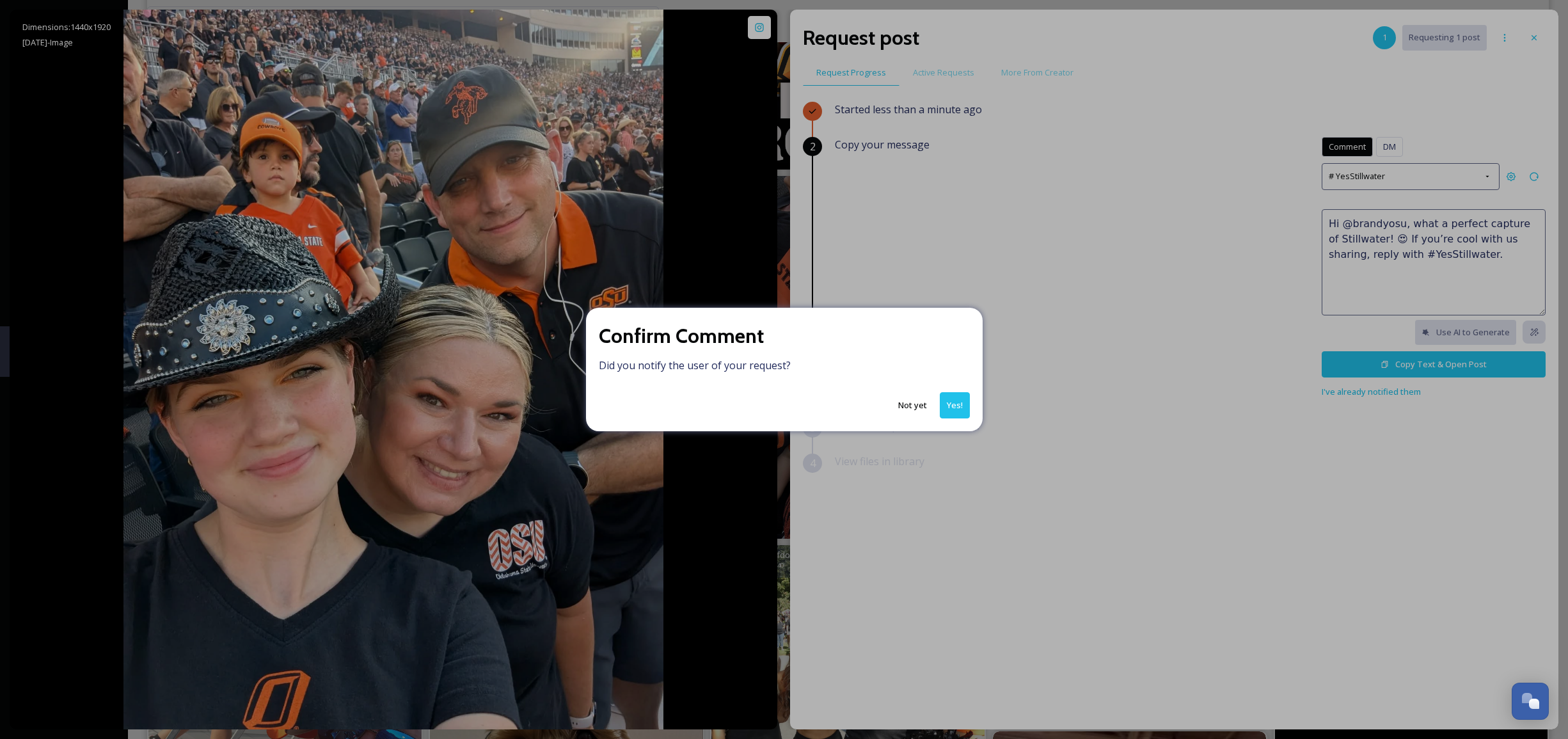
click at [959, 400] on button "Yes!" at bounding box center [955, 406] width 30 height 27
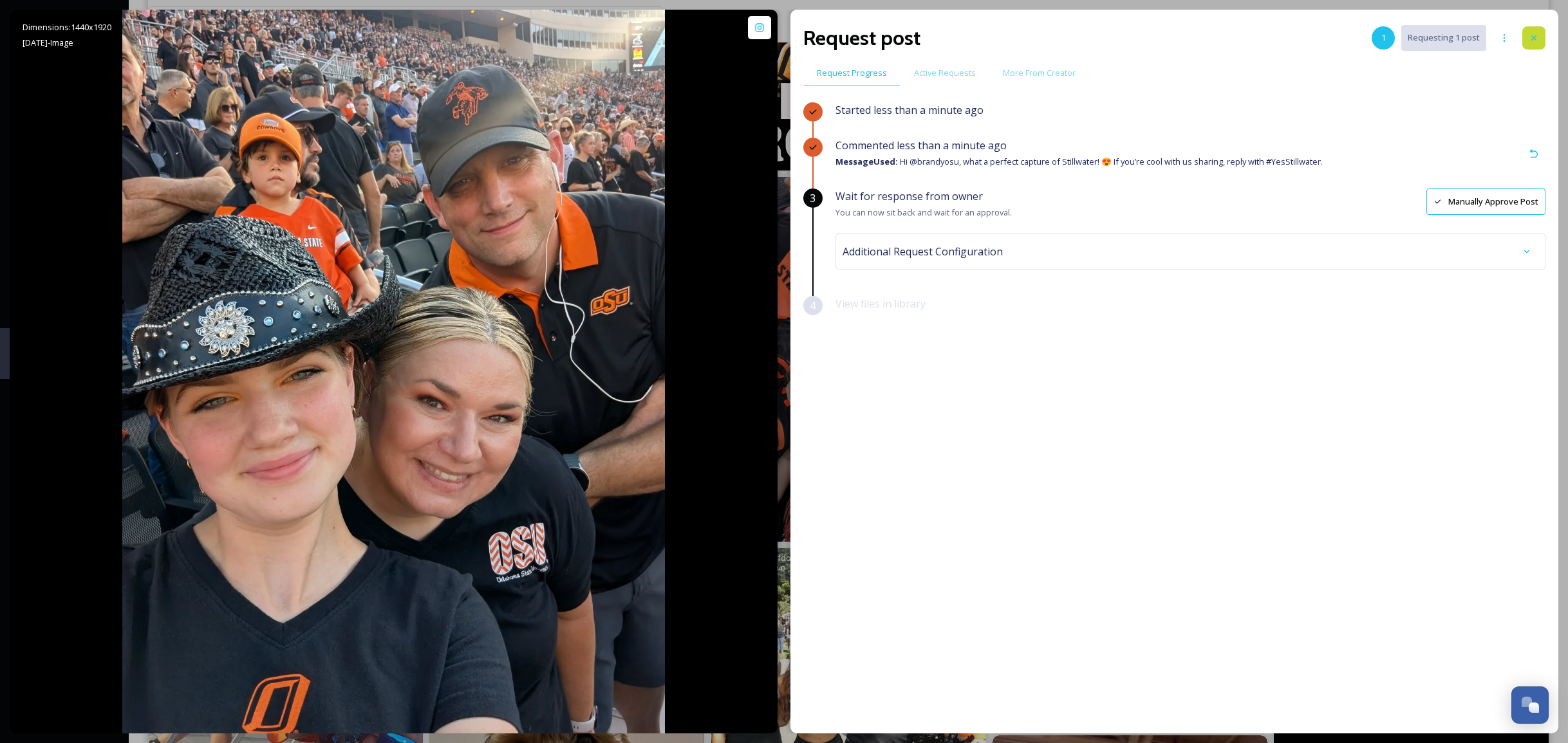
click at [1535, 34] on icon at bounding box center [1534, 38] width 10 height 10
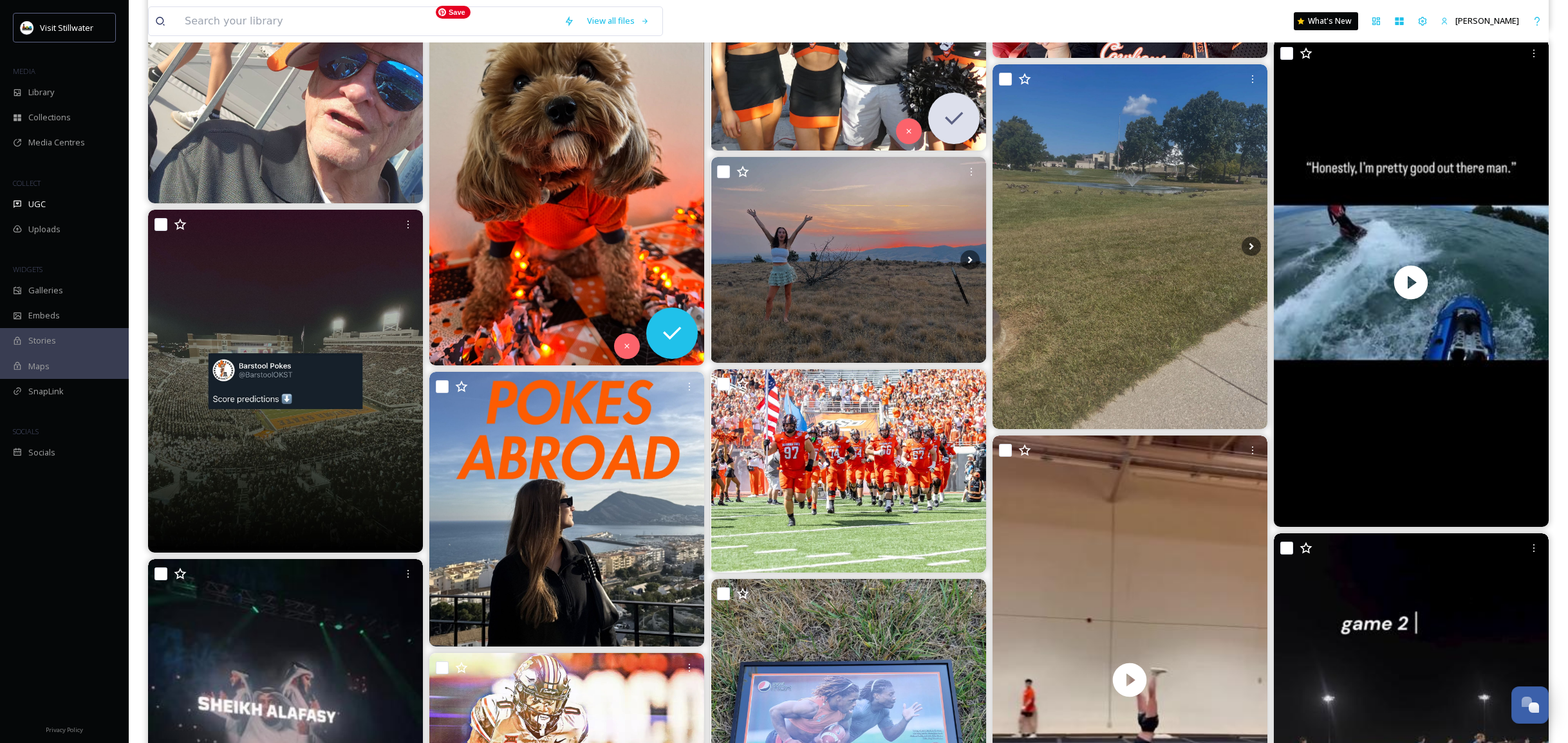
scroll to position [1655, 0]
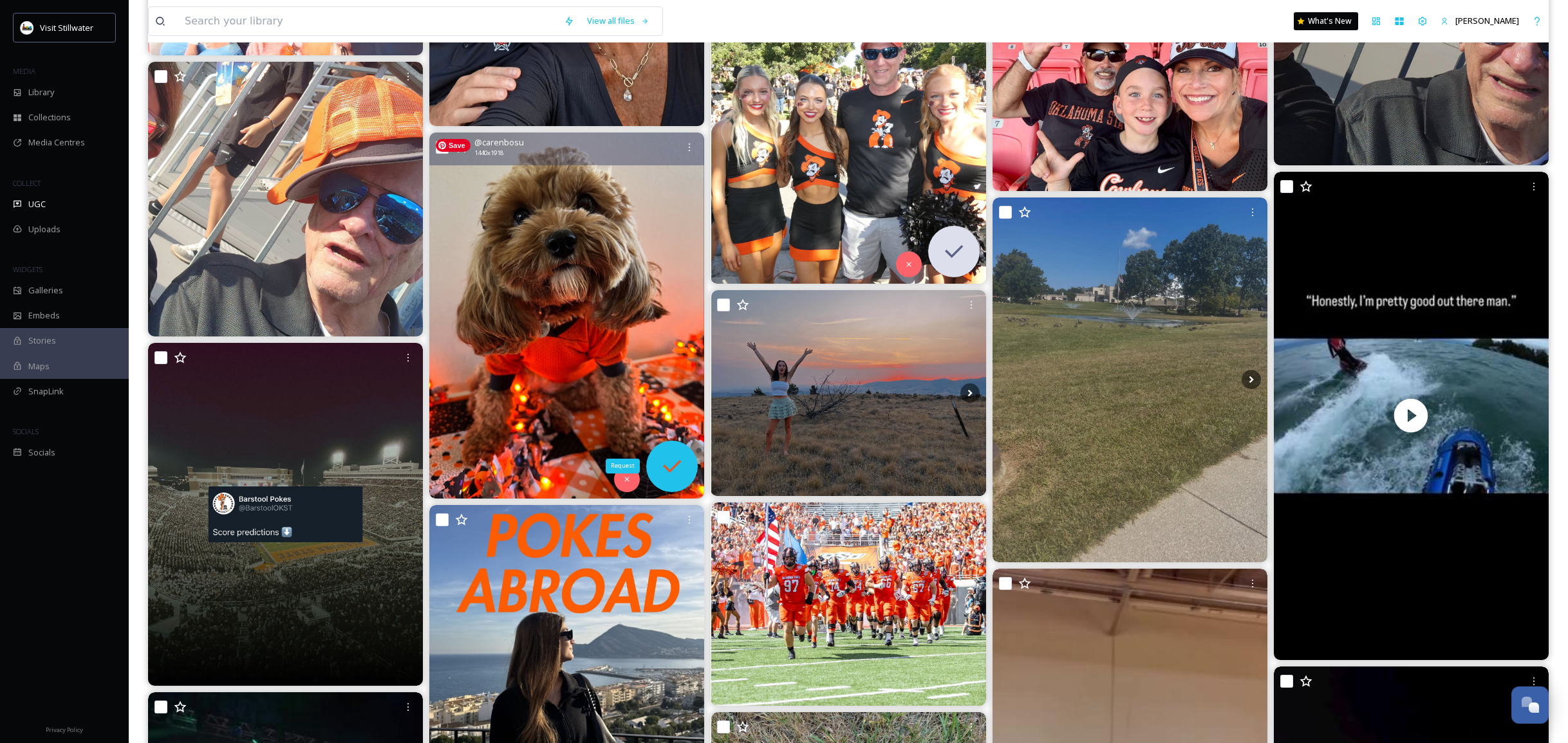
click at [677, 475] on icon at bounding box center [672, 466] width 26 height 26
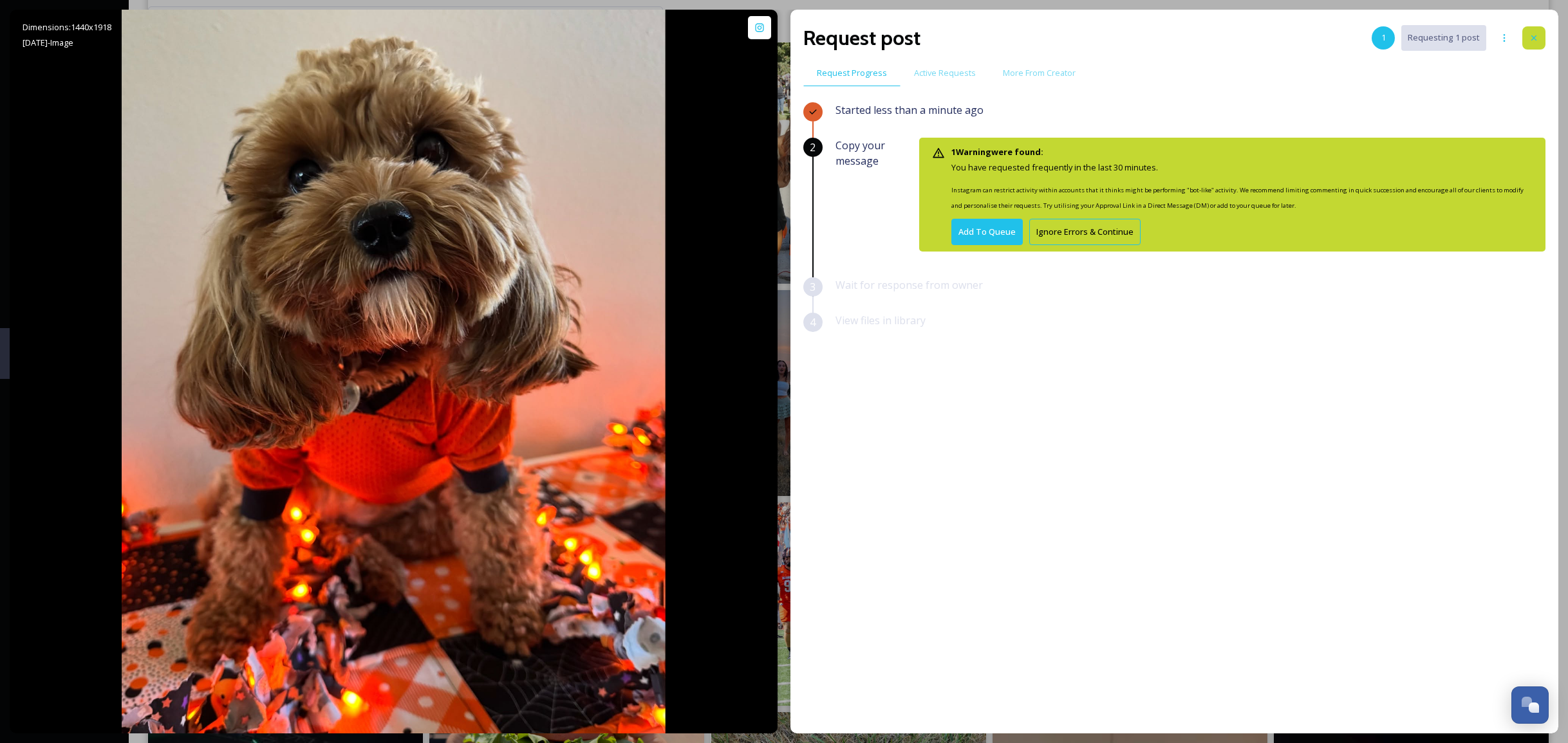
click at [1536, 36] on icon at bounding box center [1533, 38] width 5 height 5
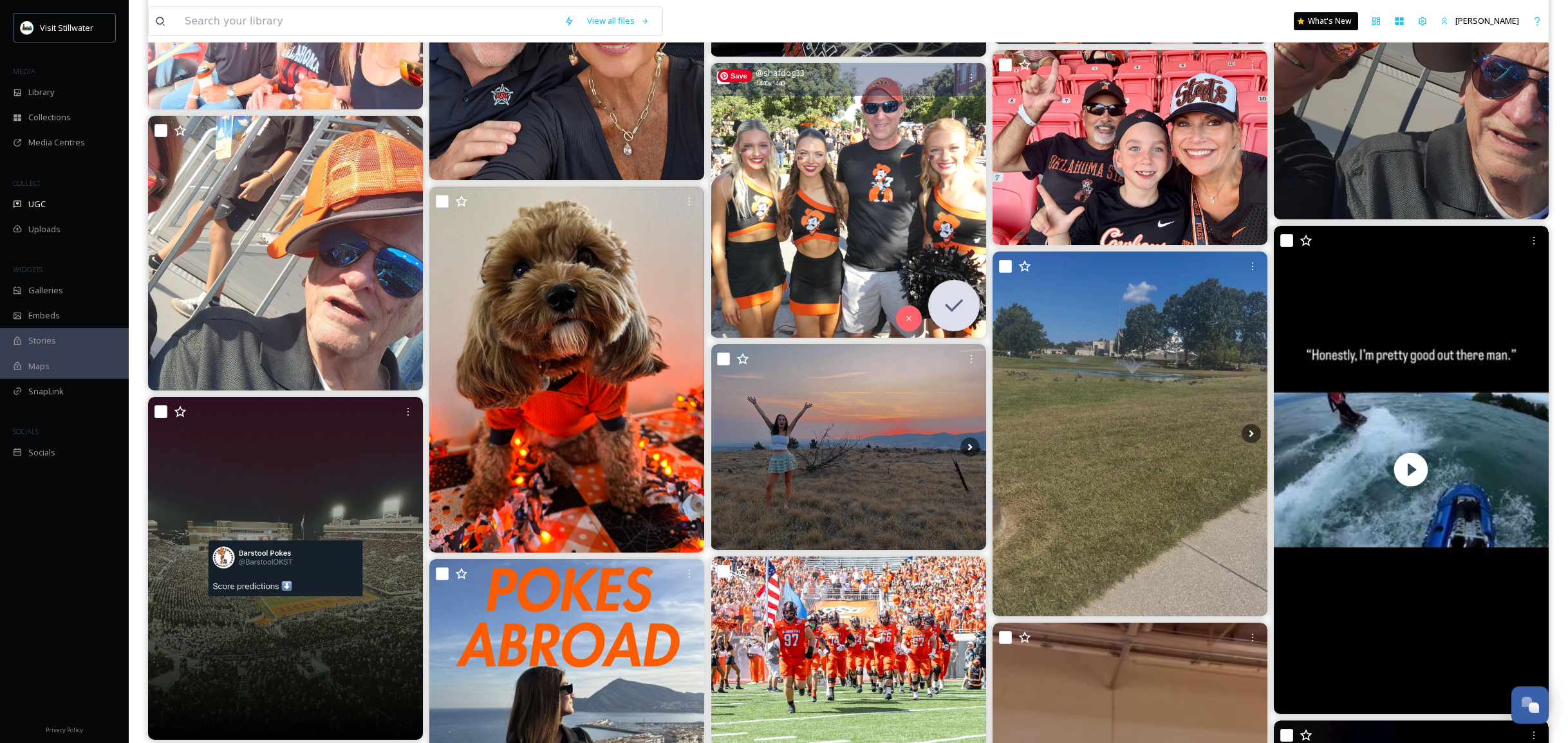
scroll to position [1600, 0]
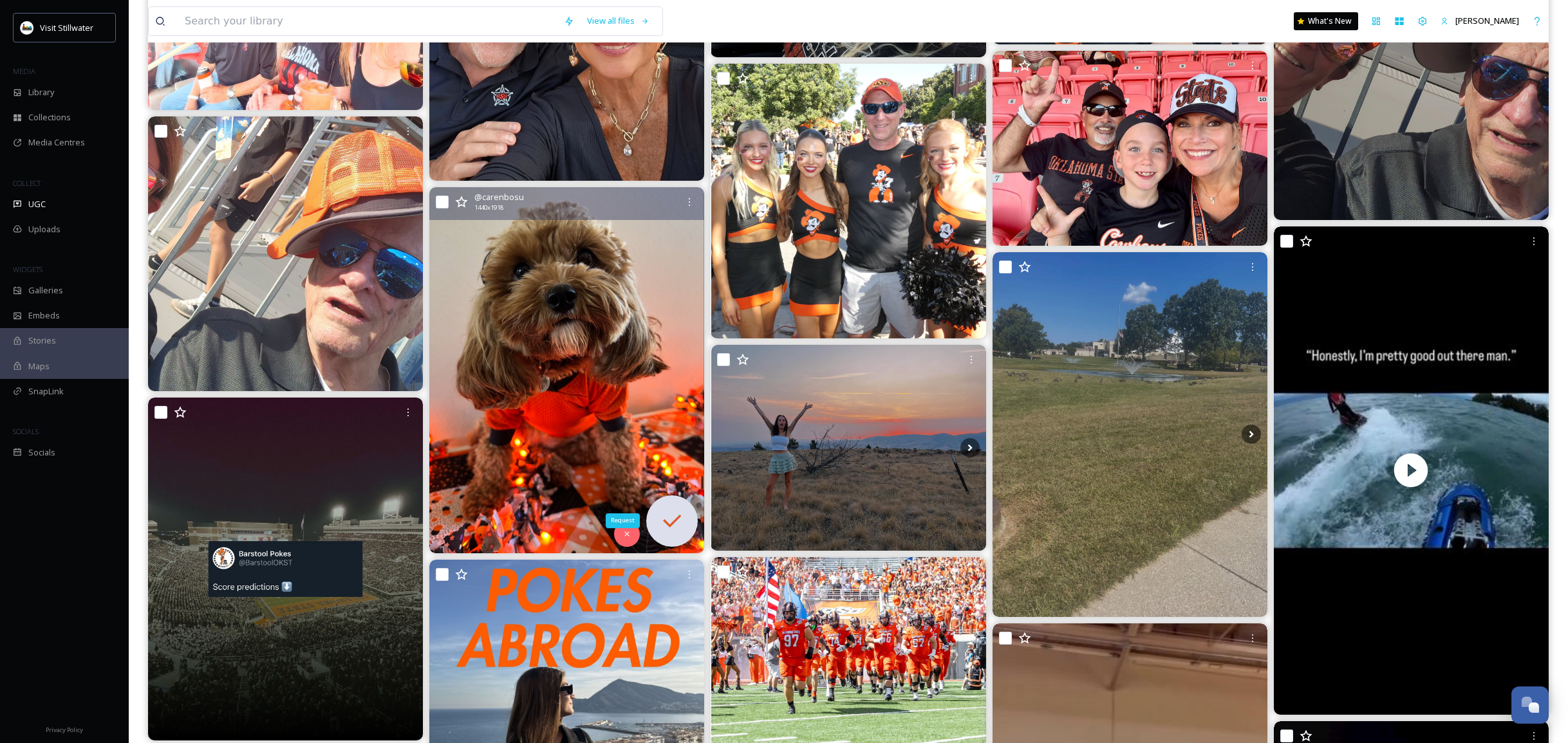
click at [672, 514] on icon at bounding box center [672, 521] width 26 height 26
click at [668, 516] on icon at bounding box center [672, 521] width 26 height 26
click at [669, 518] on icon at bounding box center [672, 521] width 26 height 26
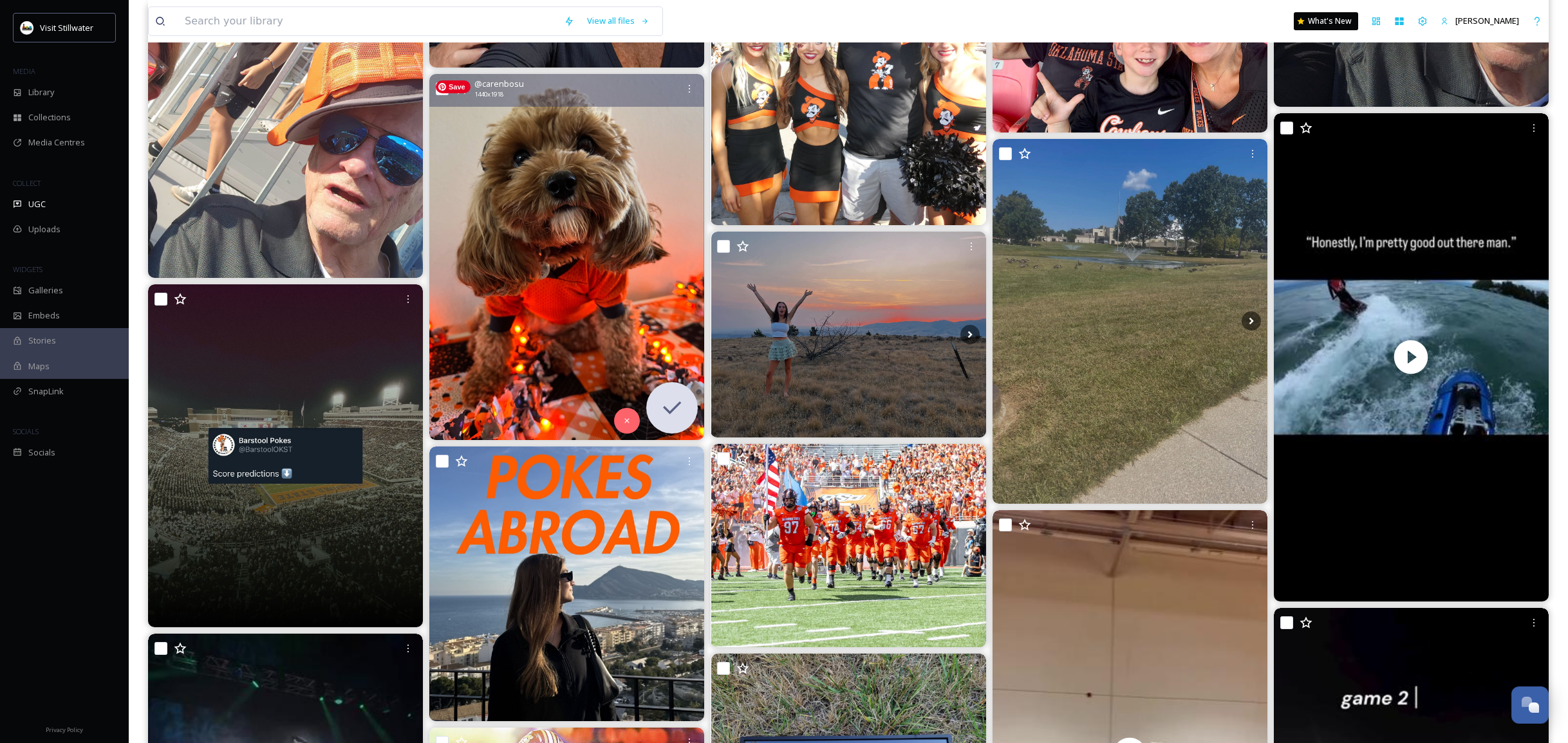
scroll to position [1715, 0]
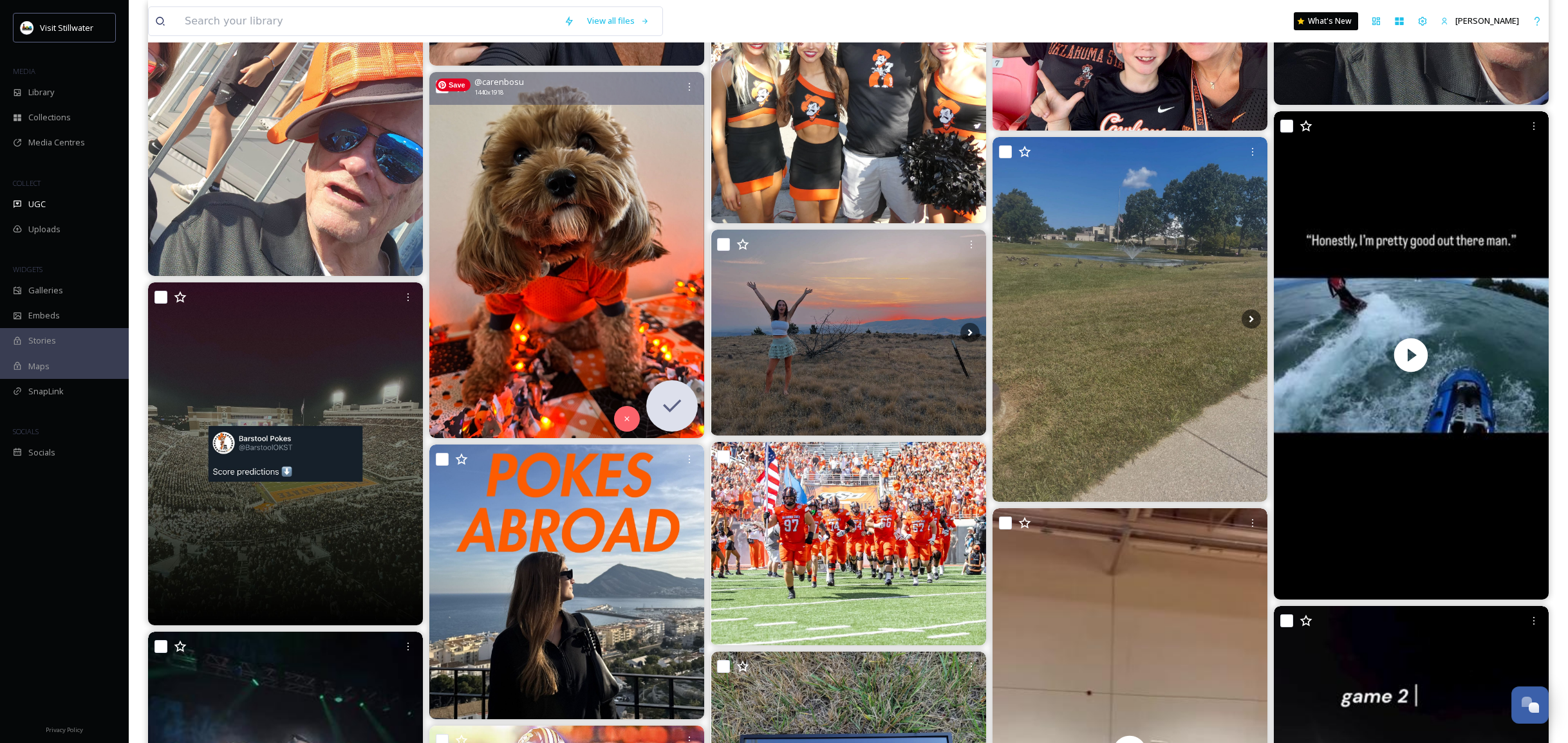
click at [588, 246] on img at bounding box center [567, 255] width 275 height 366
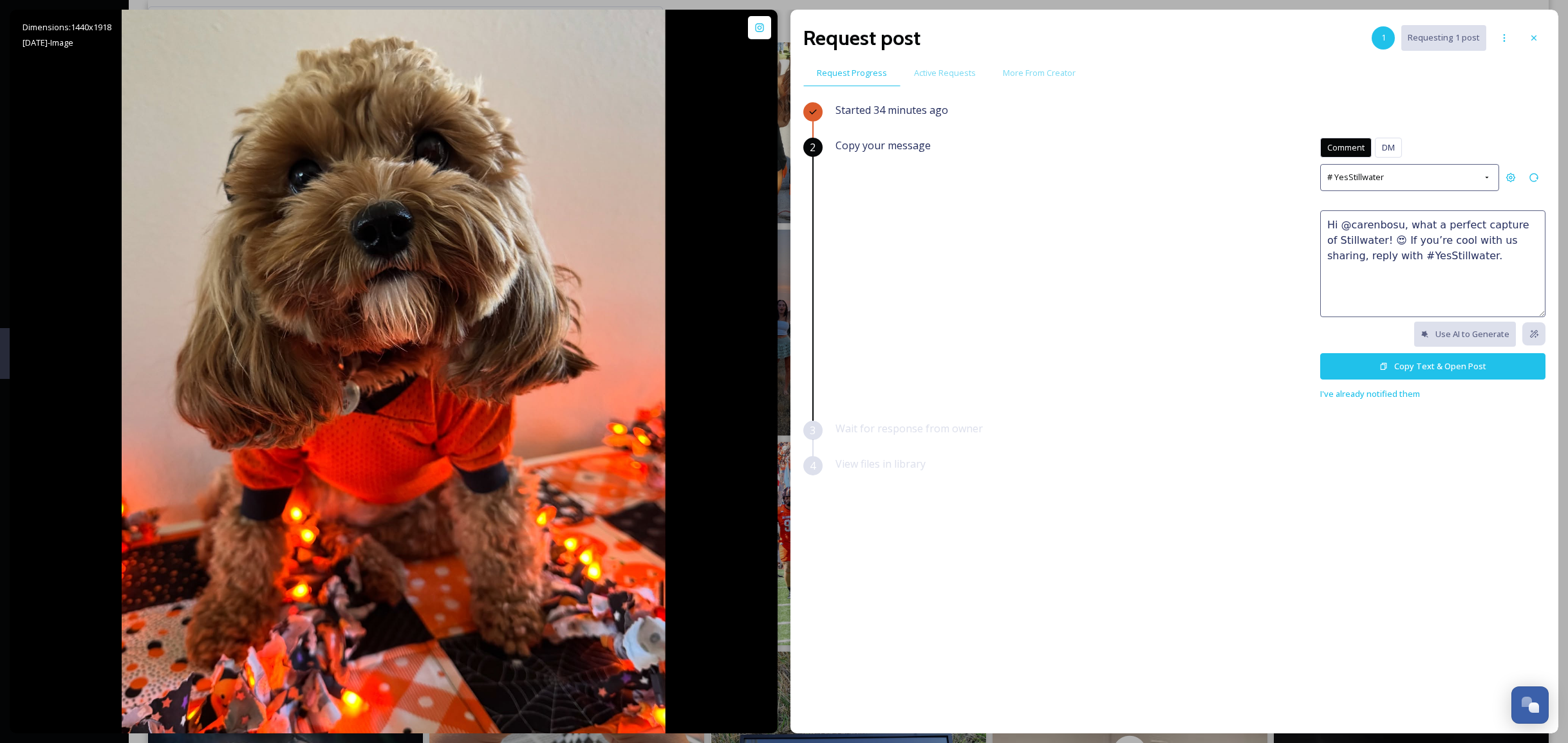
drag, startPoint x: 1471, startPoint y: 256, endPoint x: 1268, endPoint y: 198, distance: 211.1
click at [1268, 198] on div "Copy your message Comment DM Comment DM # YesStillwater Hi @carenbosu, what a p…" at bounding box center [1190, 270] width 710 height 264
click at [1381, 362] on icon at bounding box center [1383, 366] width 8 height 8
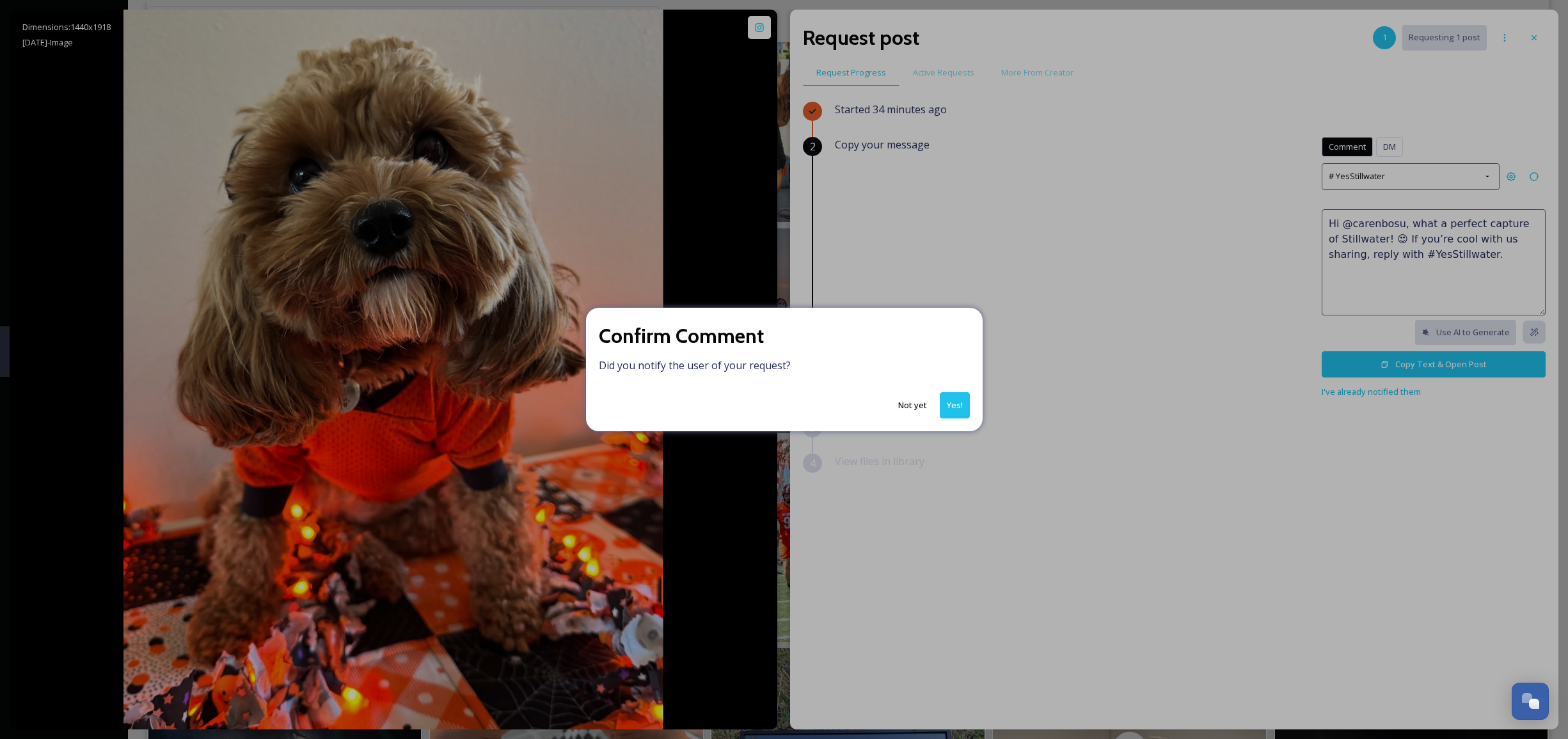
click at [959, 403] on button "Yes!" at bounding box center [955, 406] width 30 height 27
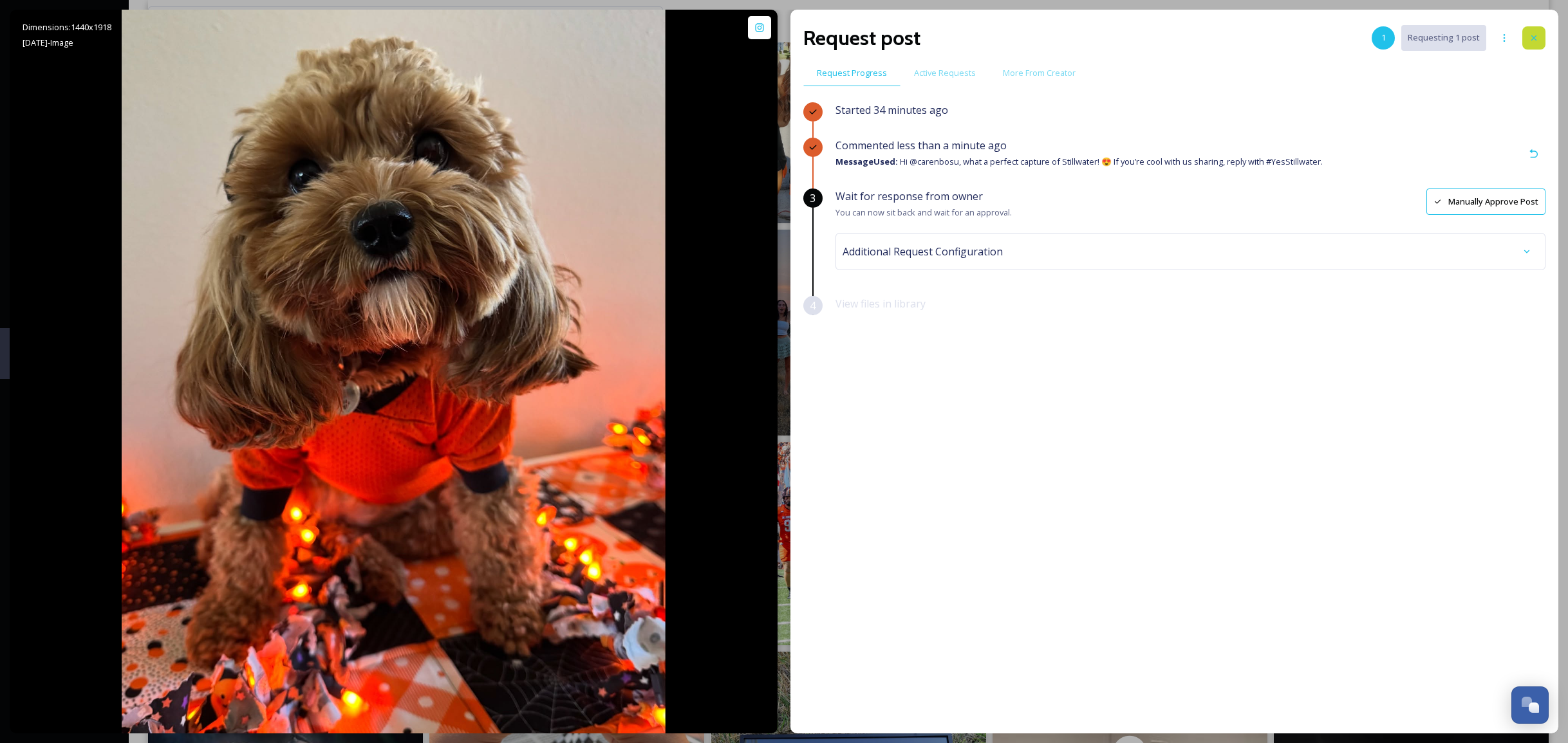
click at [1538, 34] on icon at bounding box center [1534, 38] width 10 height 10
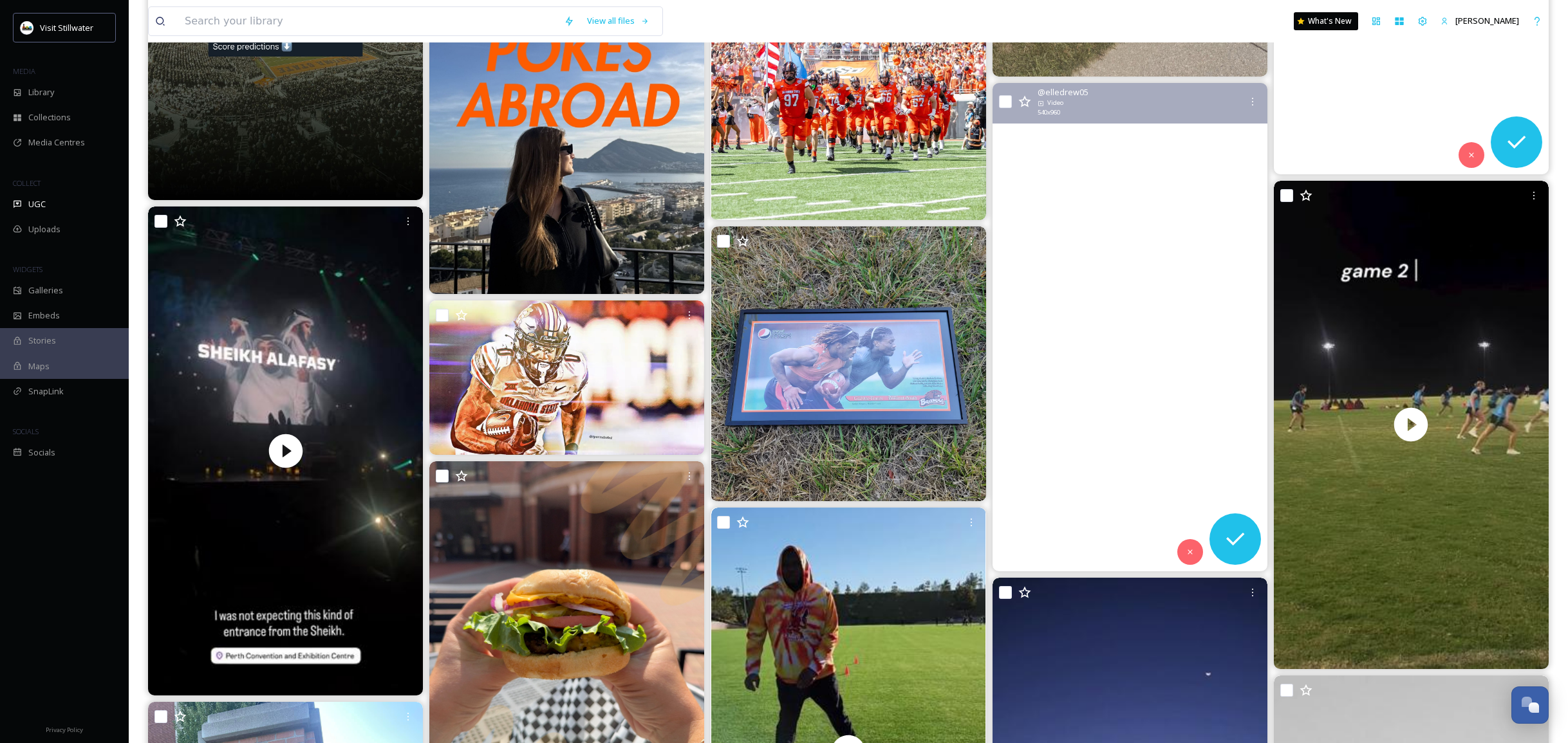
scroll to position [2141, 0]
